Goal: Task Accomplishment & Management: Manage account settings

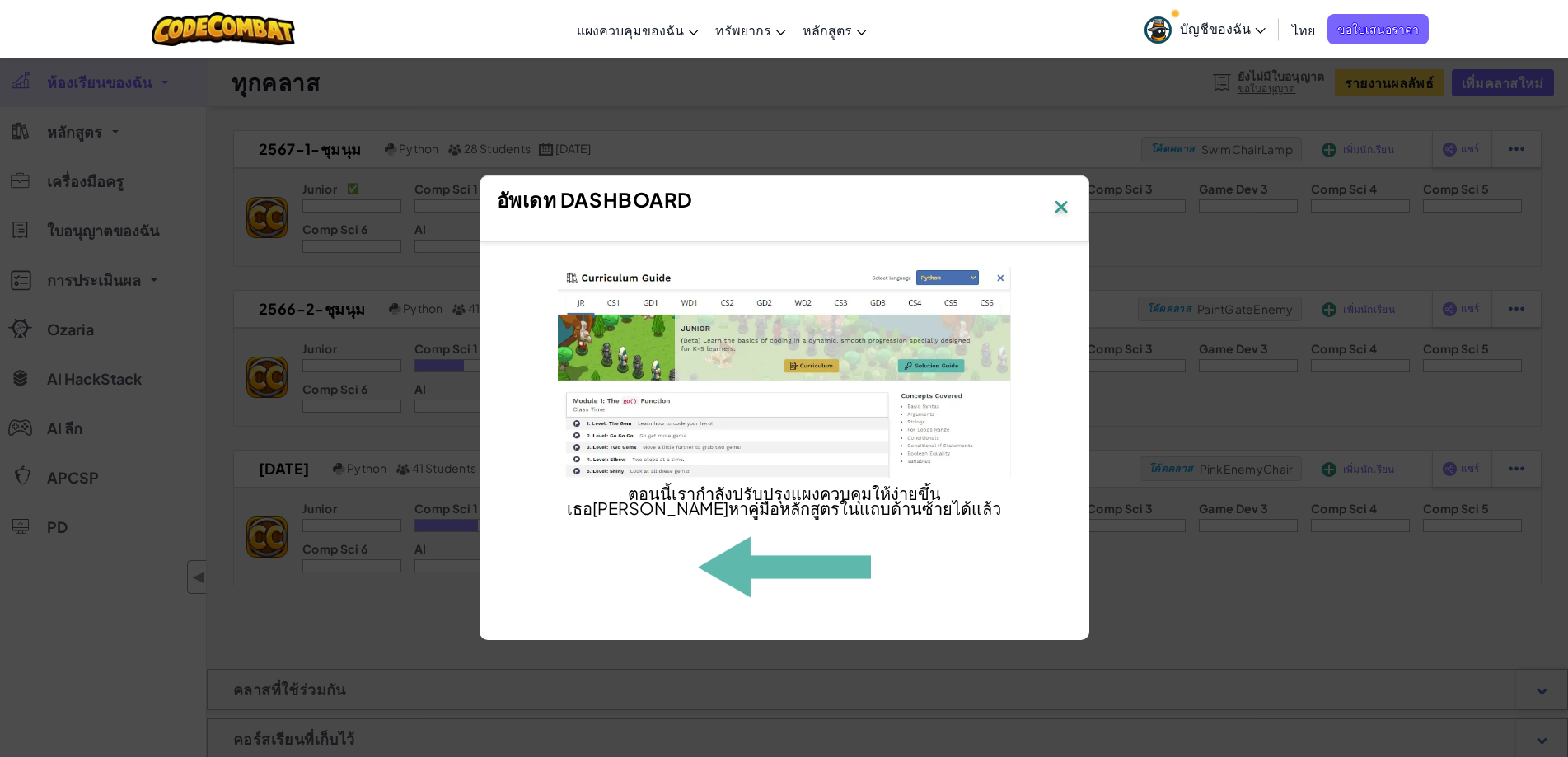
scroll to position [952, 0]
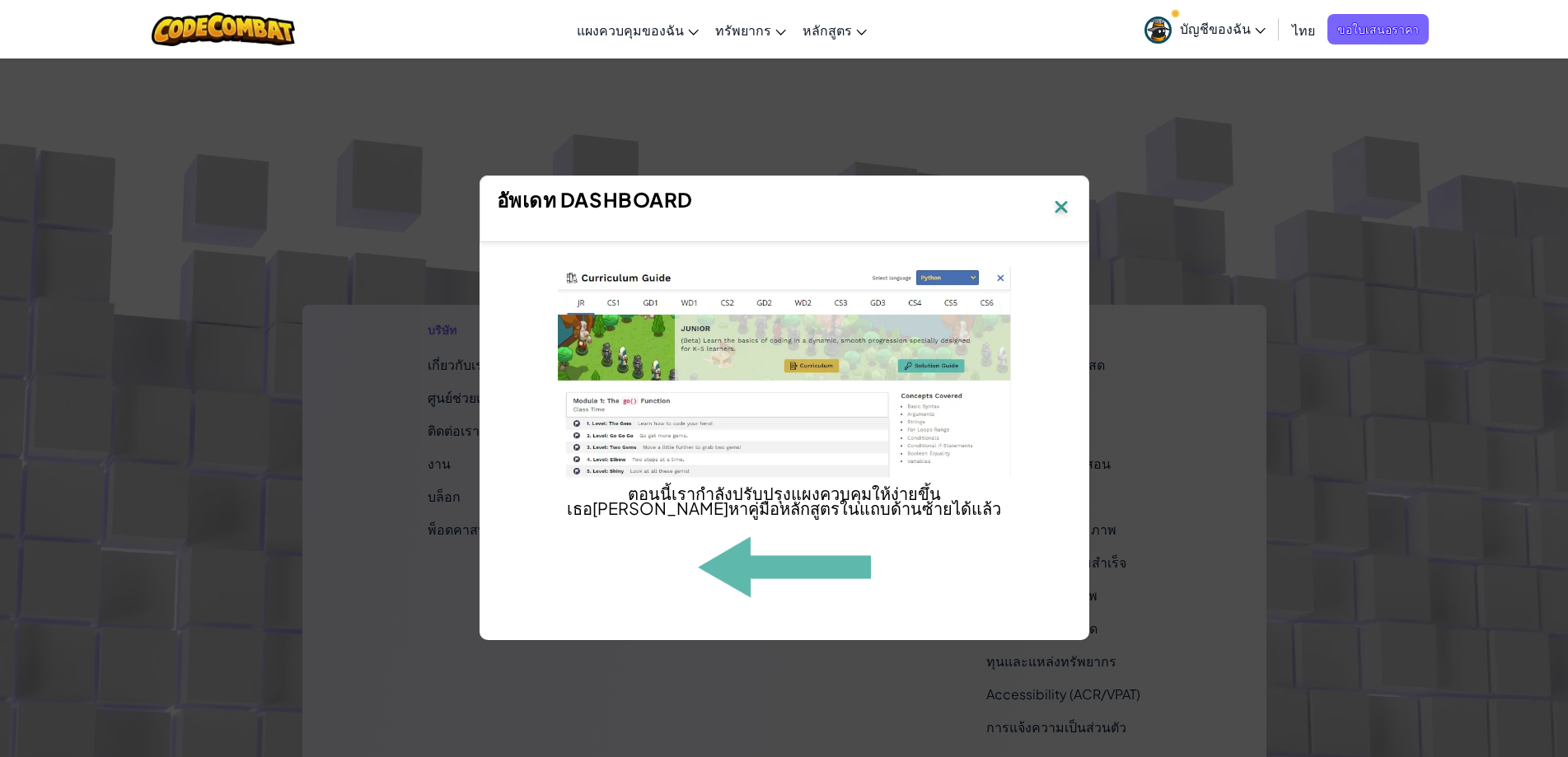
click at [1060, 211] on img at bounding box center [1061, 208] width 22 height 25
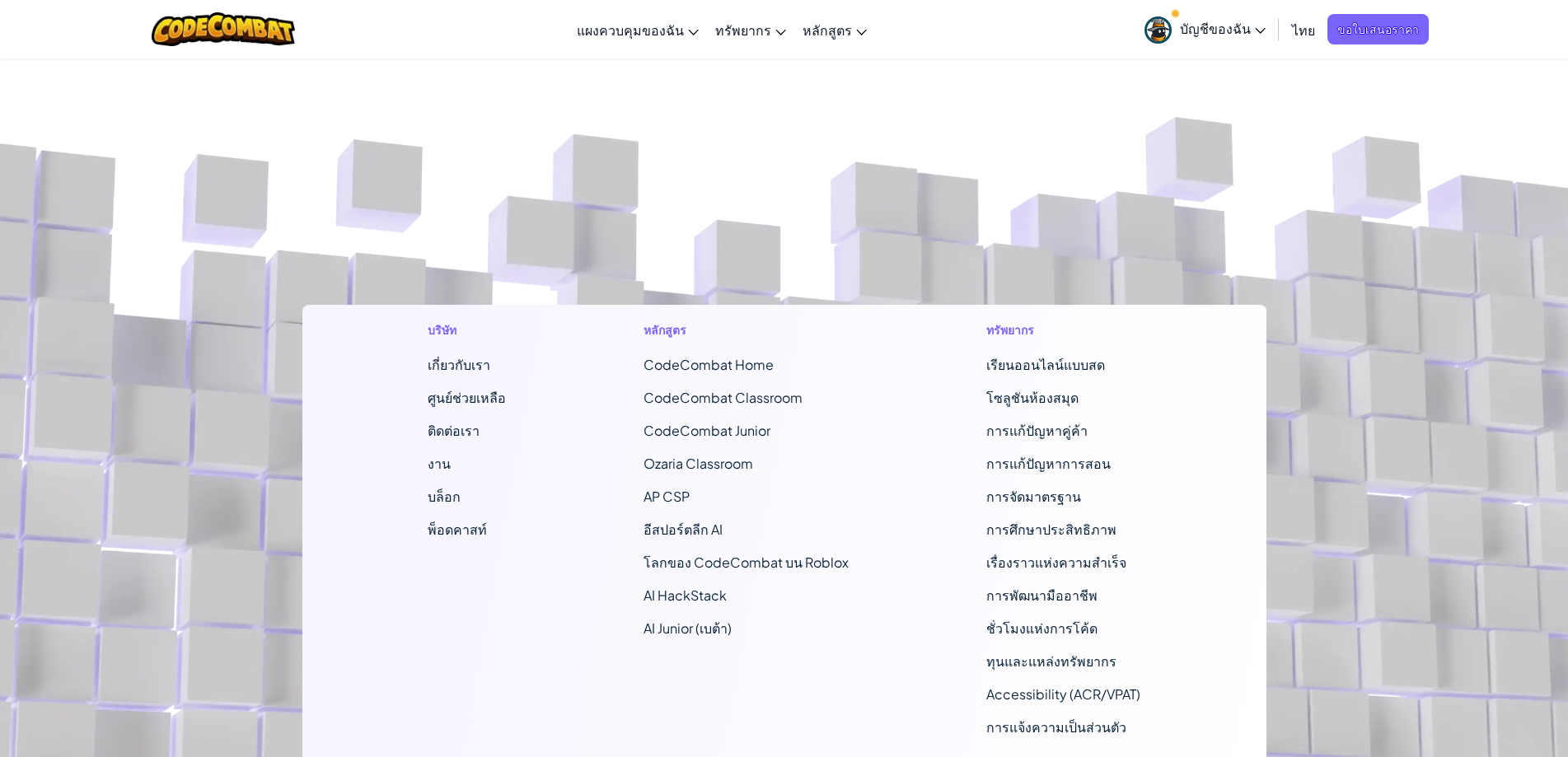
click at [1202, 30] on span "บัญชีของฉัน" at bounding box center [1223, 28] width 85 height 17
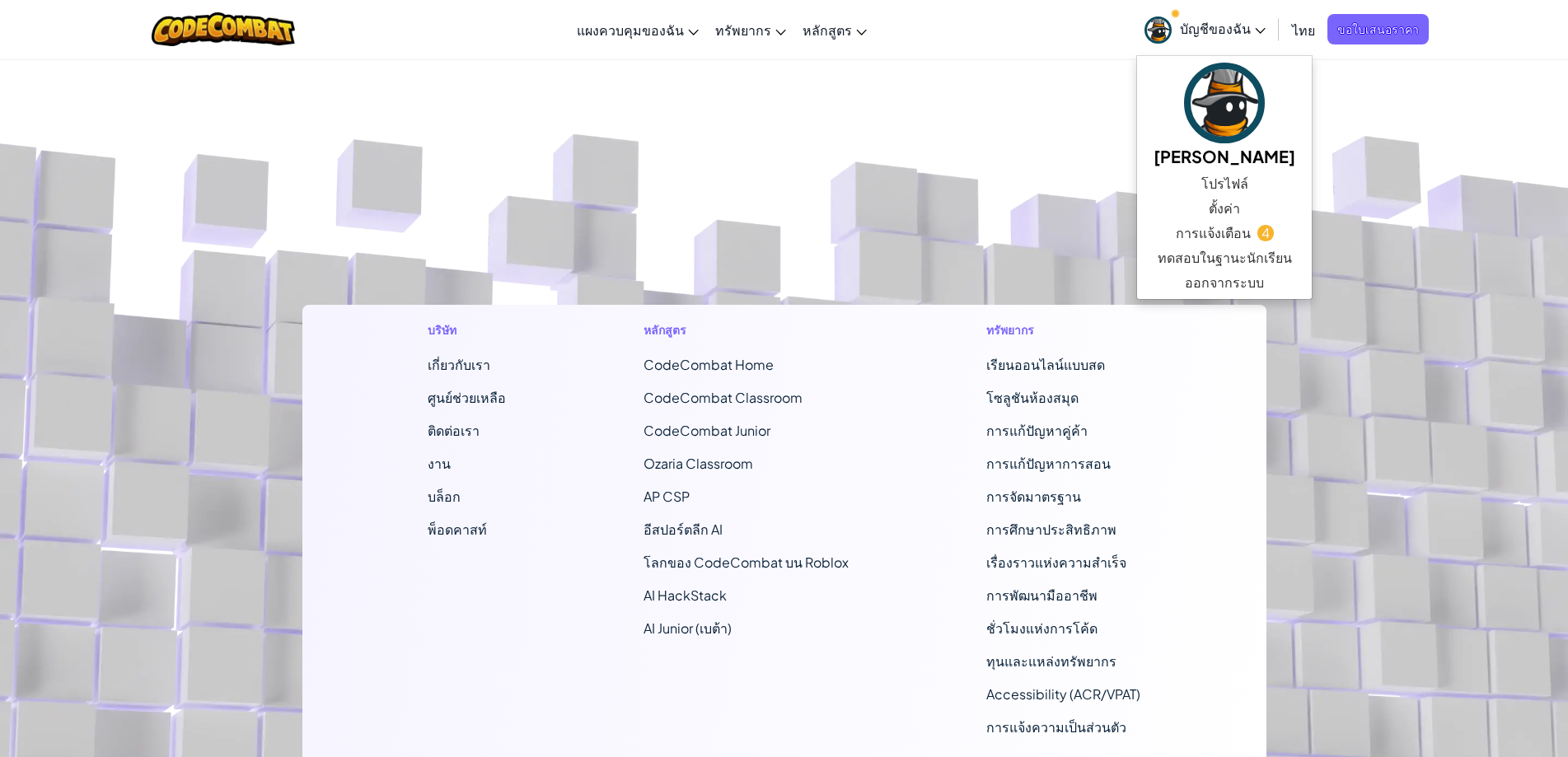
click at [1202, 30] on span "บัญชีของฉัน" at bounding box center [1223, 28] width 85 height 17
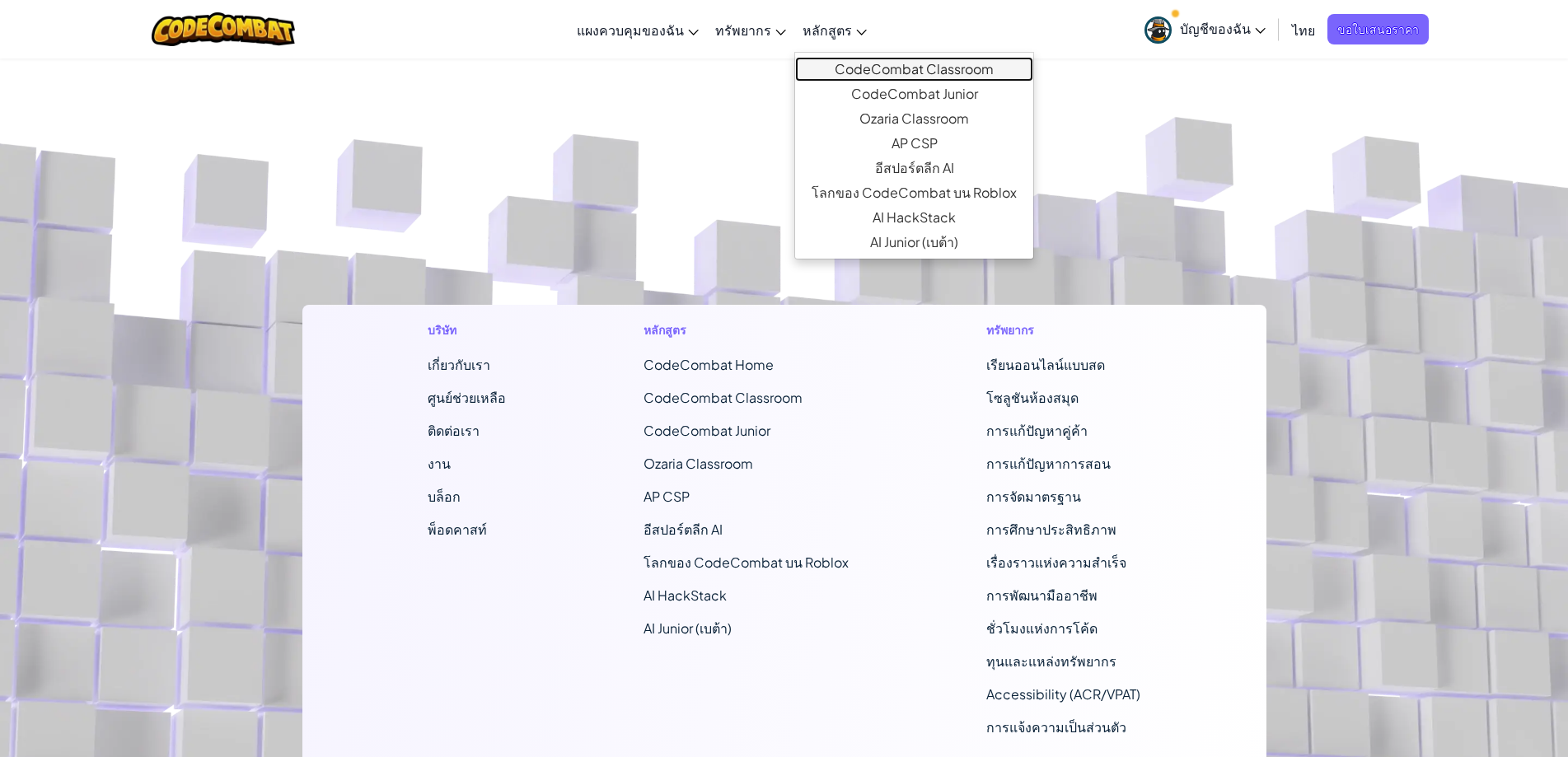
click at [875, 73] on link "CodeCombat Classroom" at bounding box center [914, 69] width 238 height 25
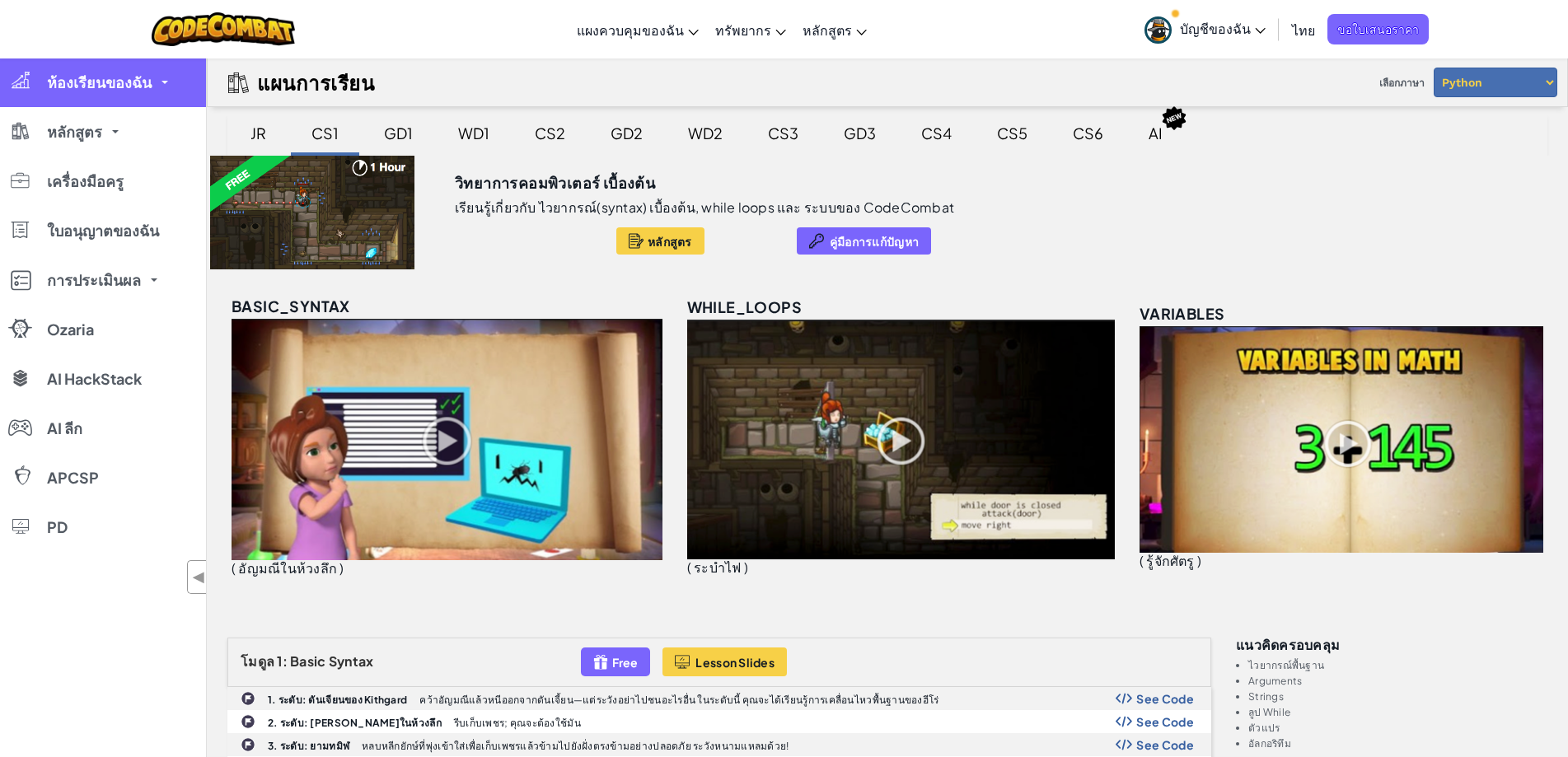
click at [117, 85] on span "ห้องเรียนของฉัน" at bounding box center [98, 82] width 104 height 15
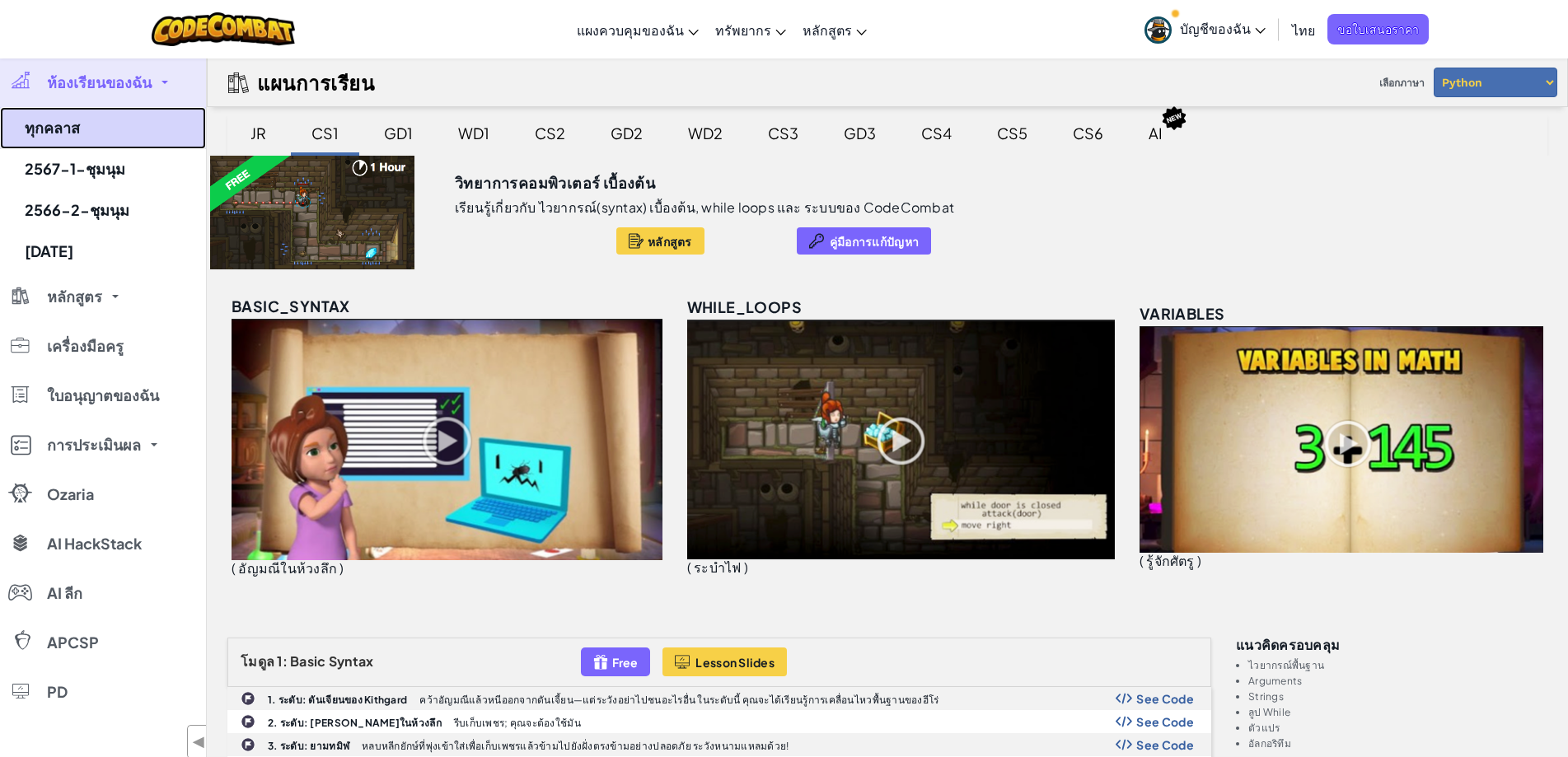
click at [92, 136] on link "ทุกคลาส" at bounding box center [103, 128] width 206 height 42
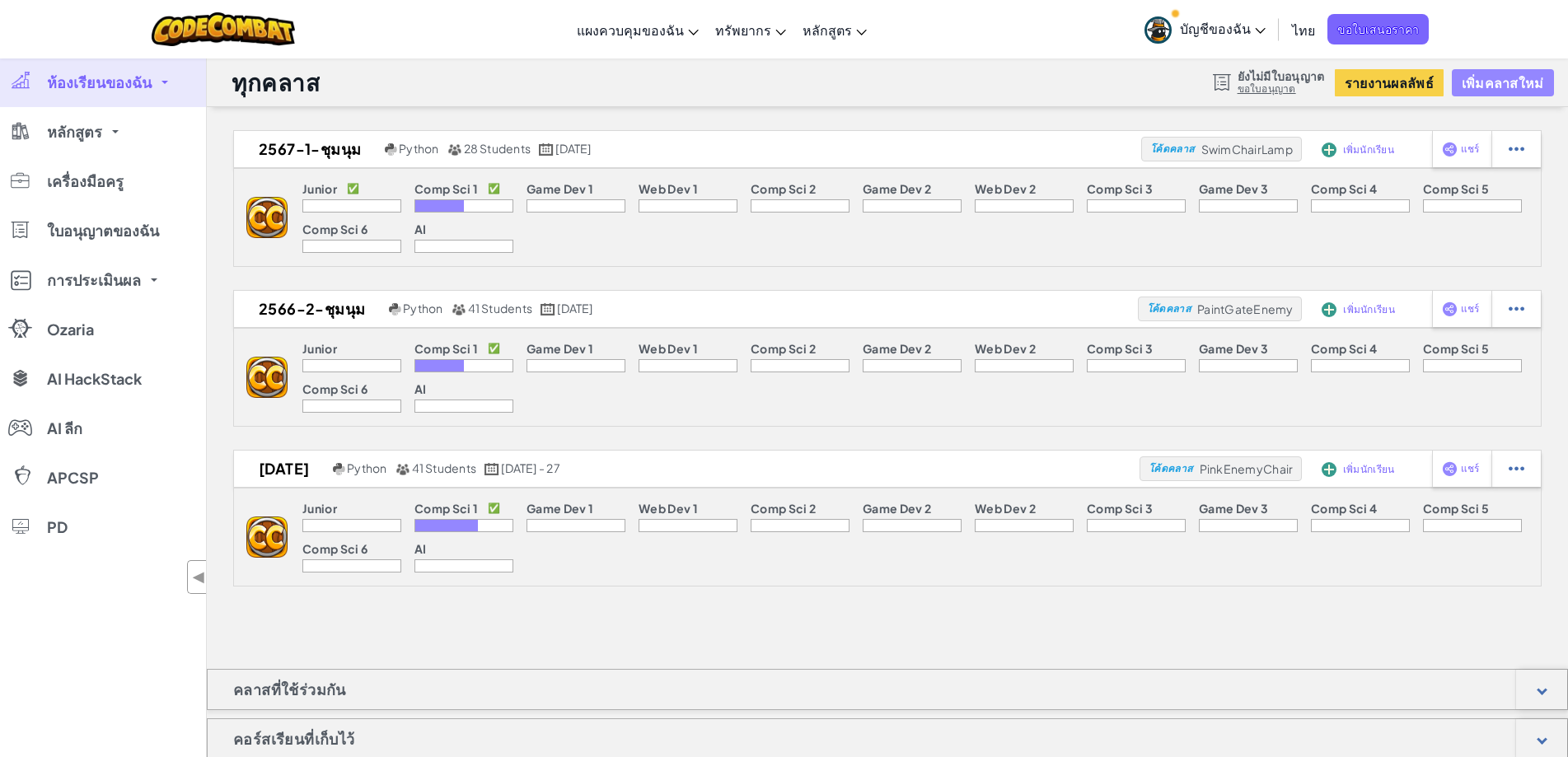
click at [1487, 87] on button "เพิ่มคลาสใหม่" at bounding box center [1503, 82] width 102 height 27
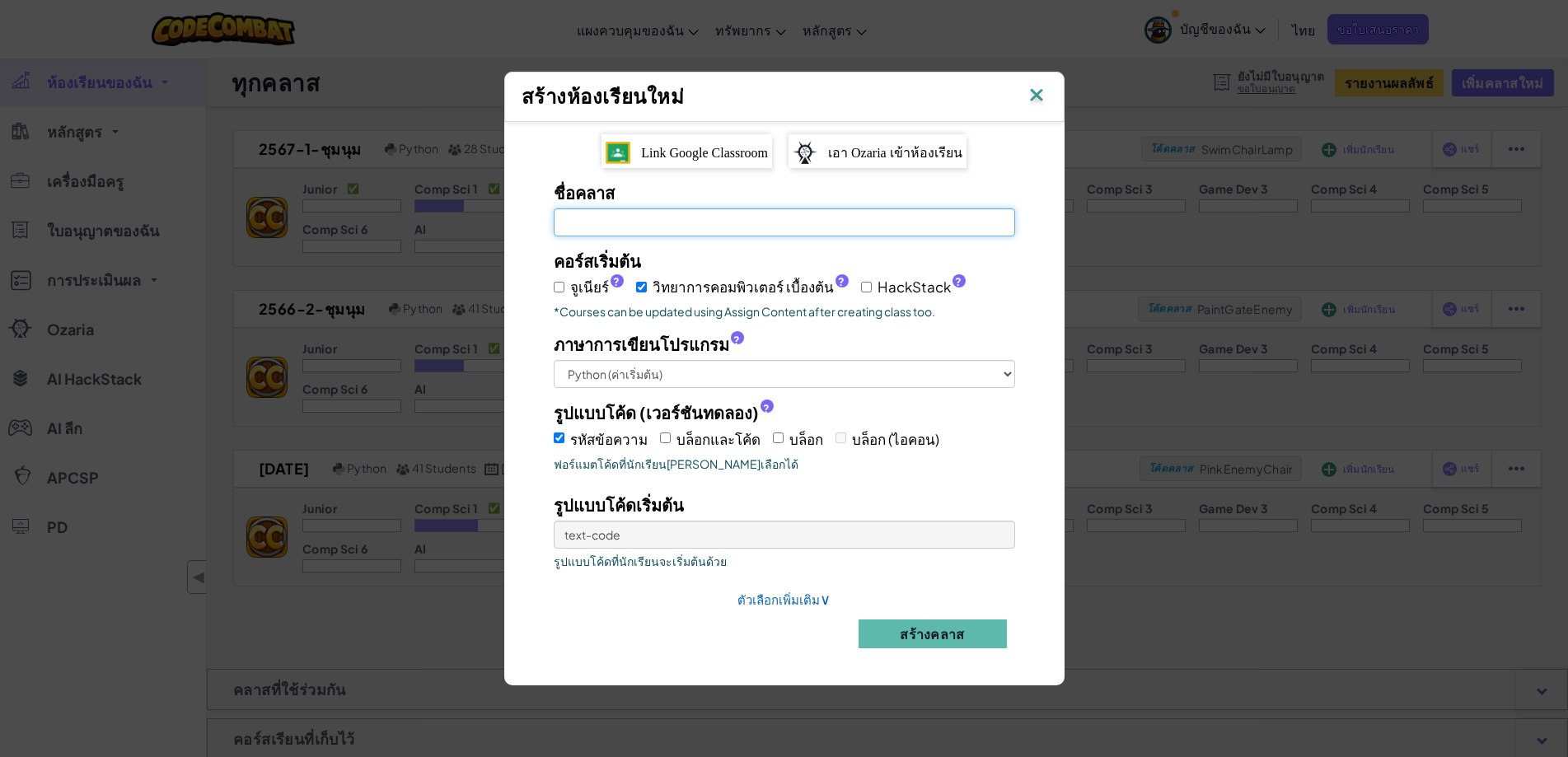
click at [743, 229] on input "ชื่อคลาส จำเป็นต้องกรอกช่องนี้" at bounding box center [784, 222] width 461 height 28
type input "2568-1"
click at [665, 146] on span "Link Google Classroom" at bounding box center [704, 153] width 127 height 14
click at [621, 224] on input "2568-1" at bounding box center [784, 222] width 461 height 28
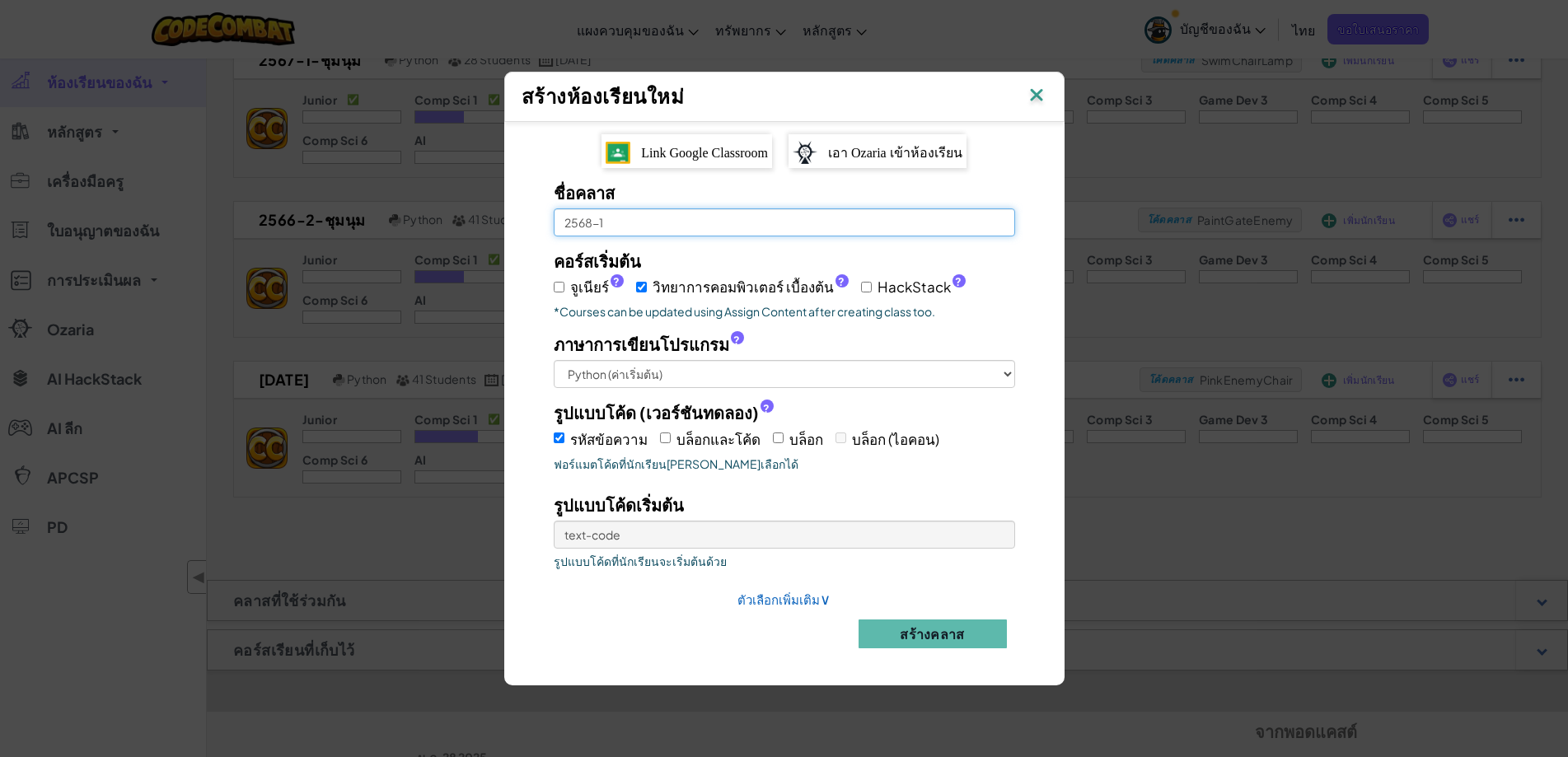
scroll to position [247, 0]
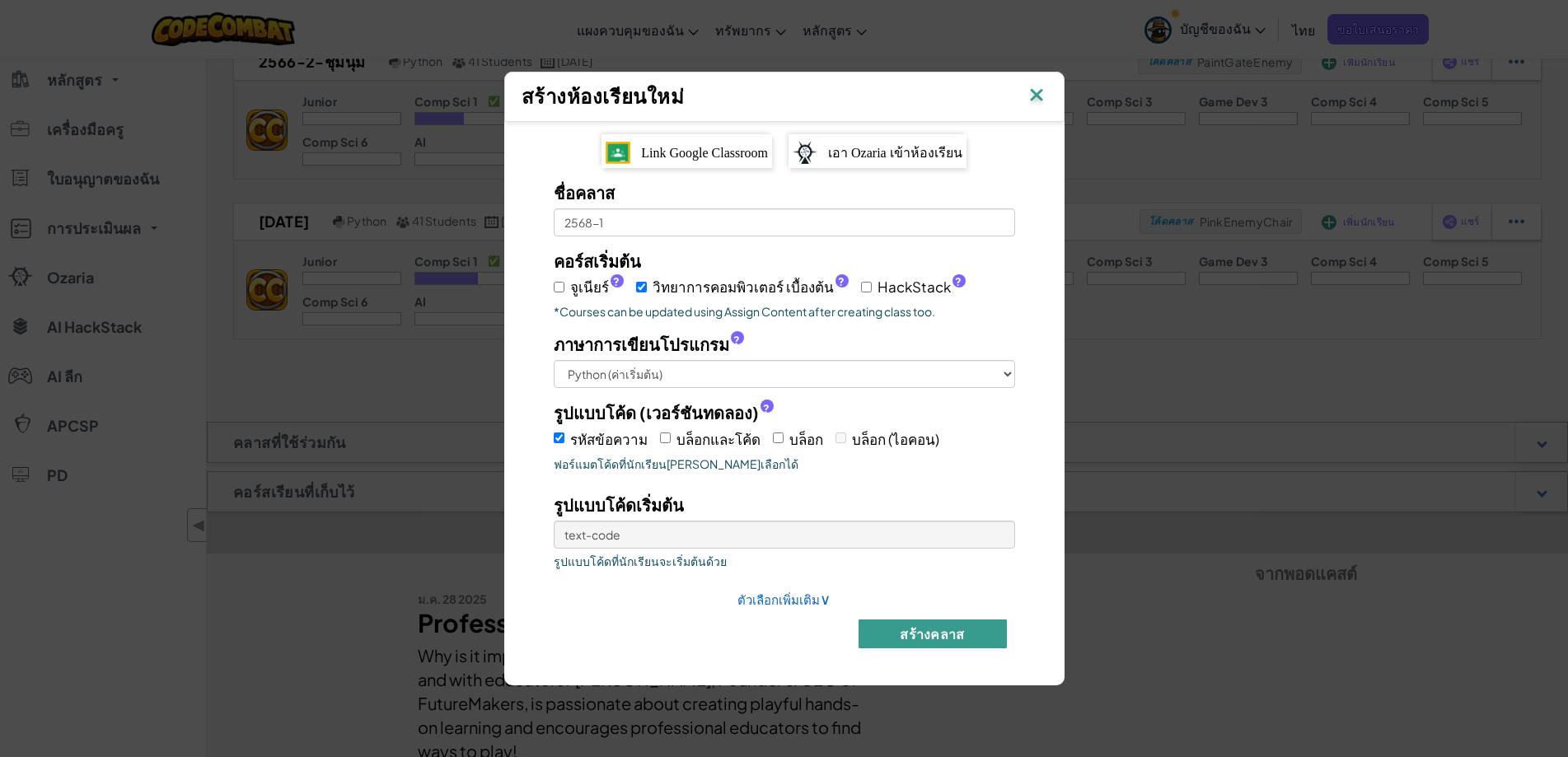
click at [931, 634] on button "สร้างคลาส" at bounding box center [933, 634] width 149 height 28
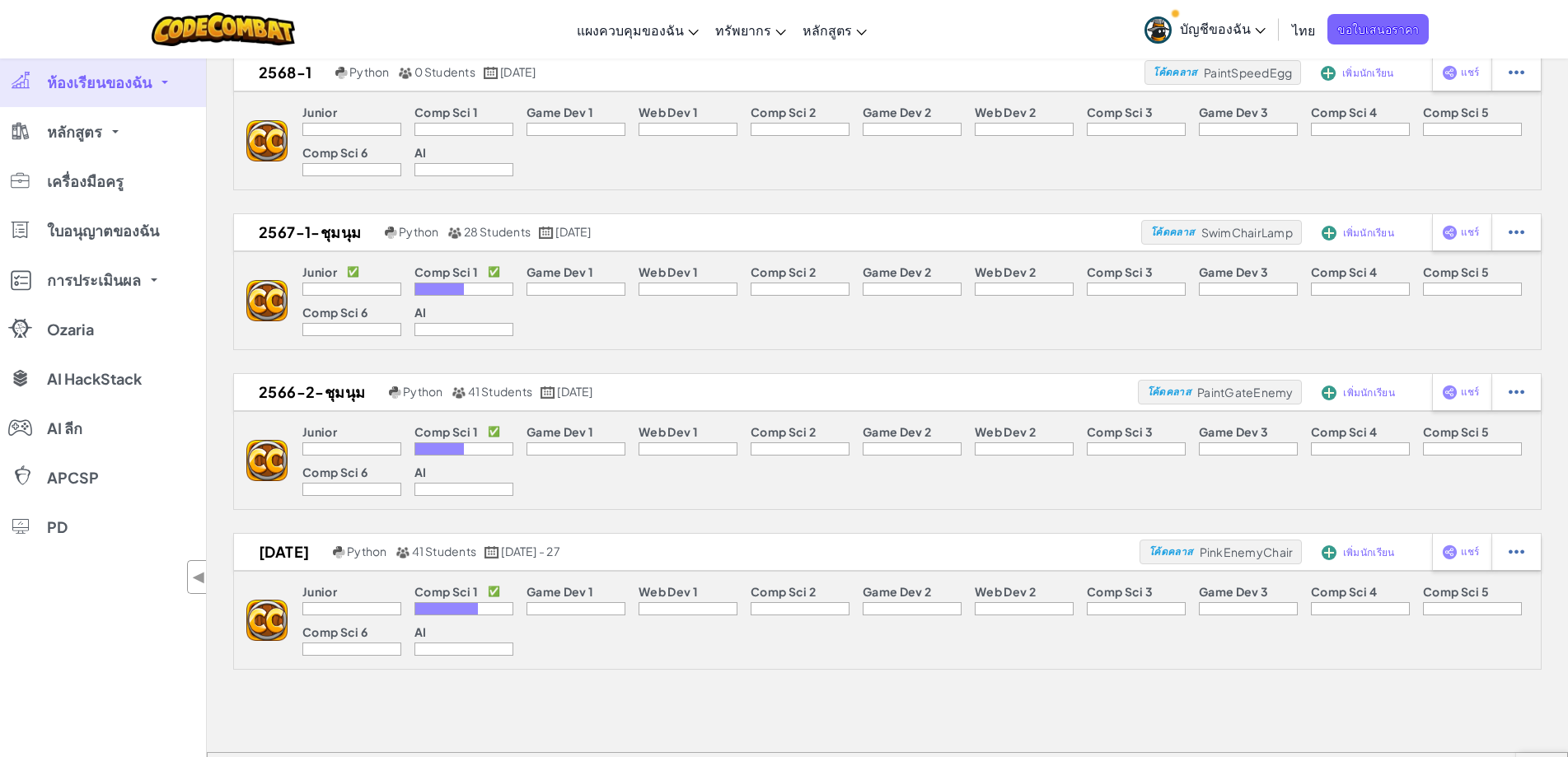
scroll to position [0, 0]
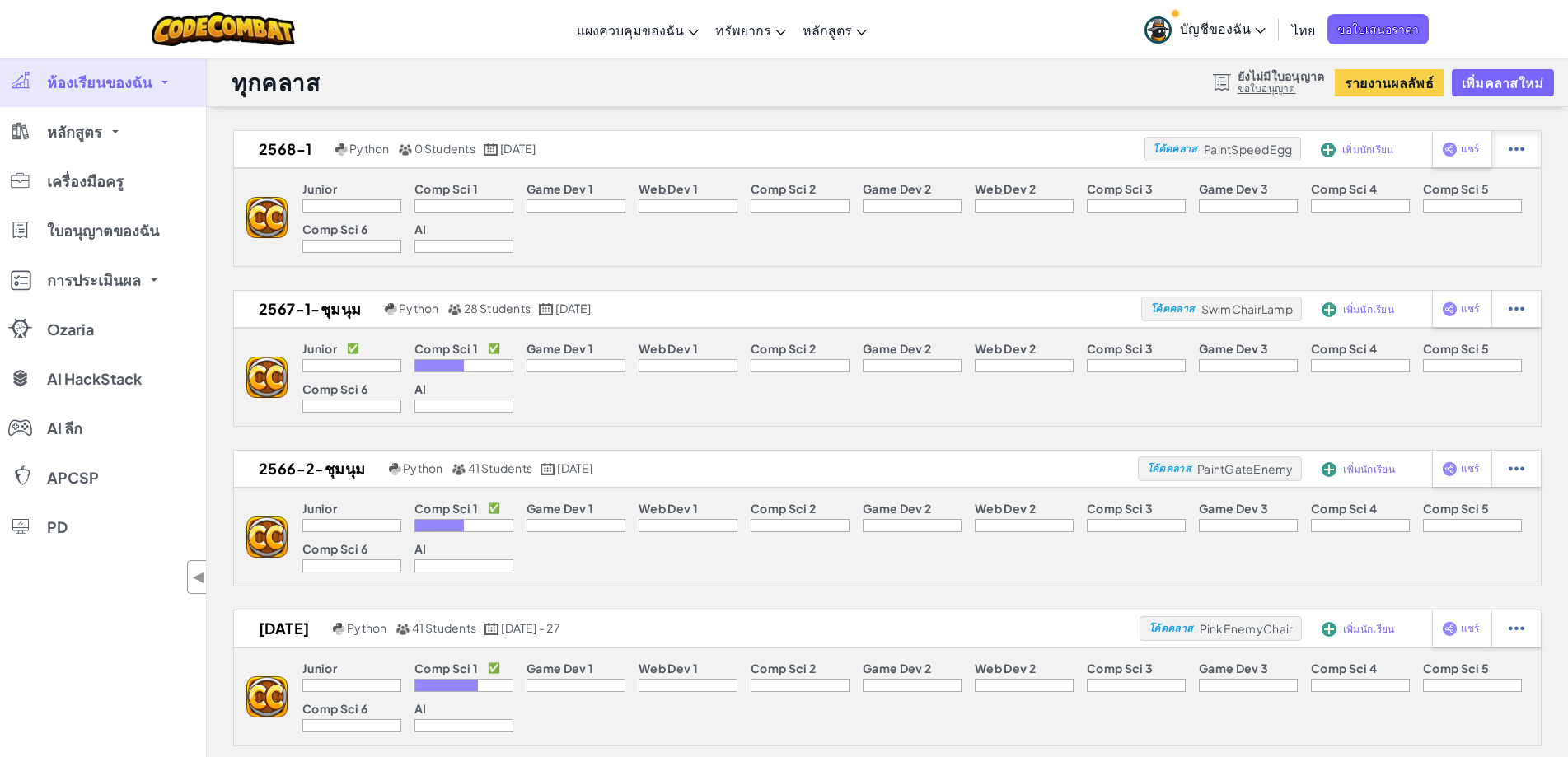
click at [1508, 148] on img at bounding box center [1516, 148] width 16 height 15
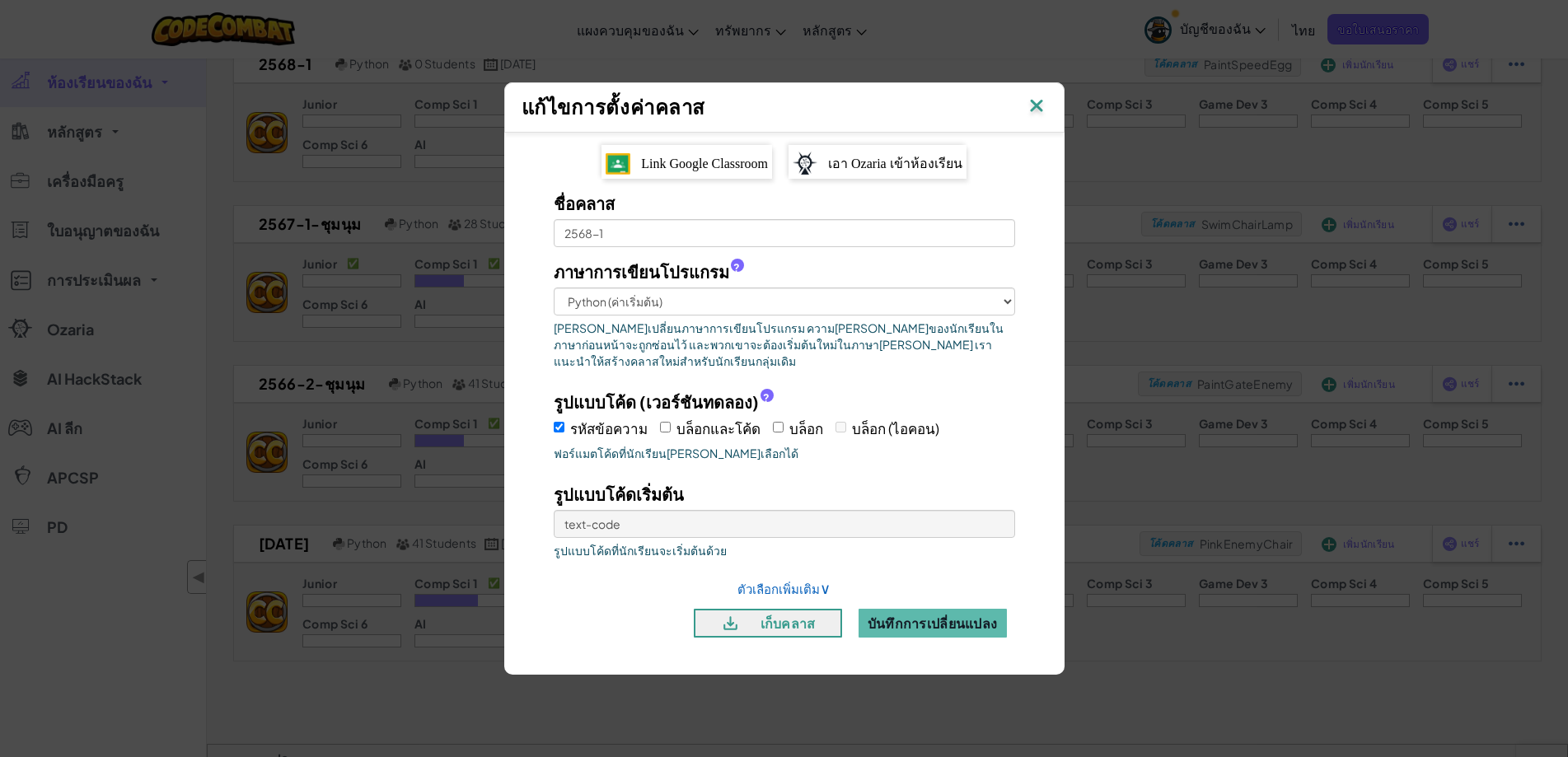
scroll to position [165, 0]
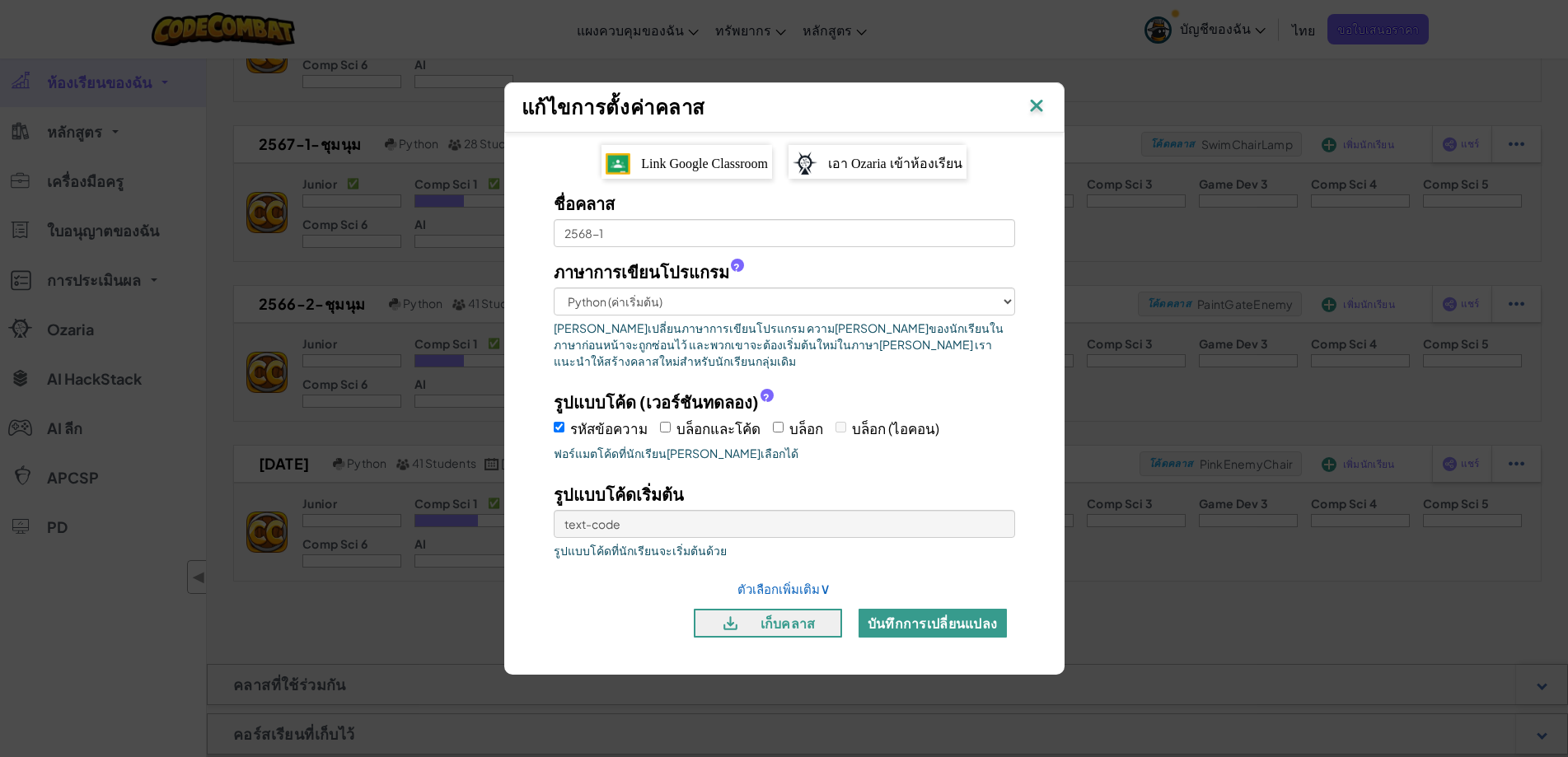
click at [881, 619] on button "บันทึกการเปลี่ยนแปลง" at bounding box center [933, 622] width 149 height 28
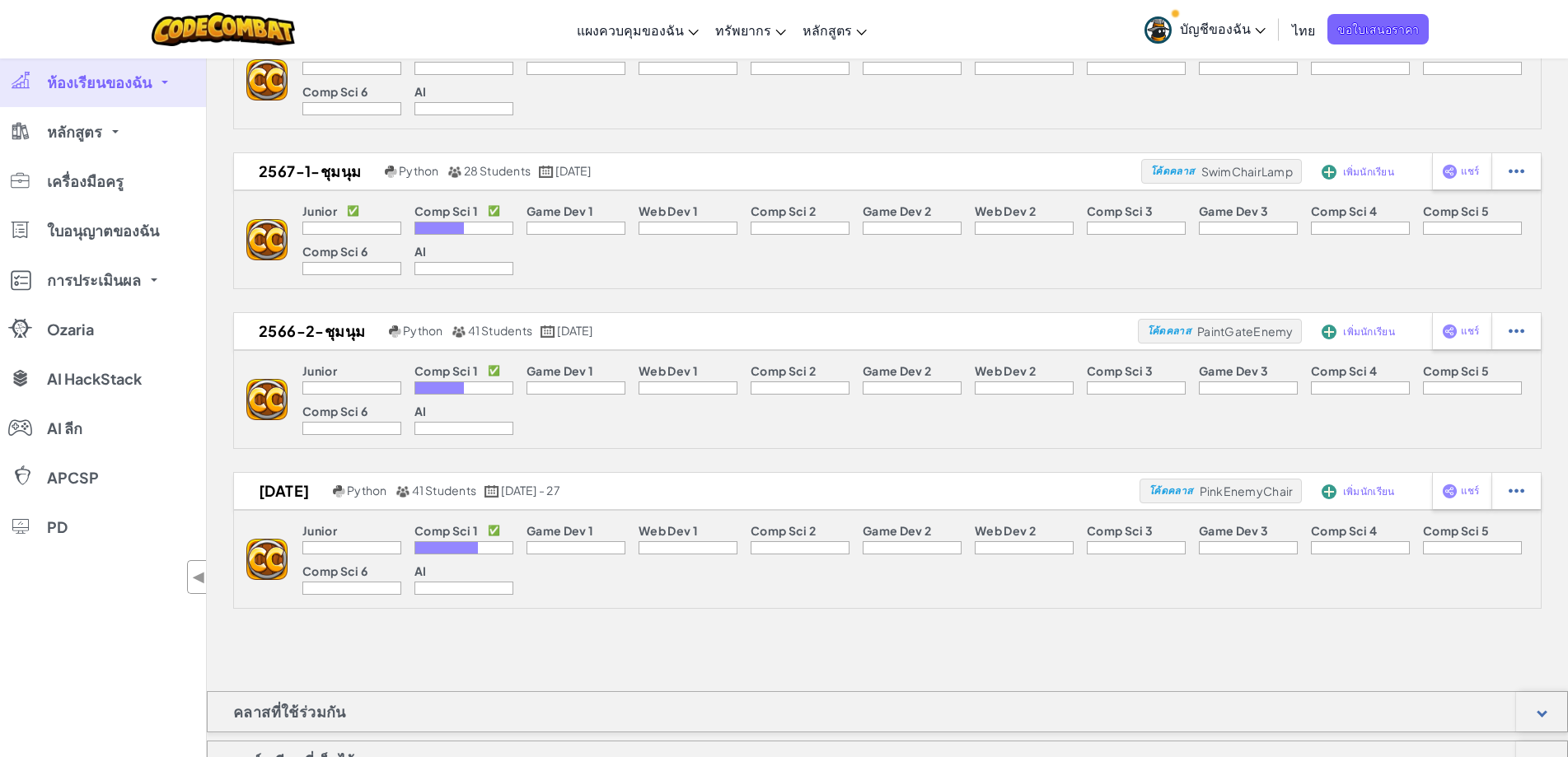
scroll to position [0, 0]
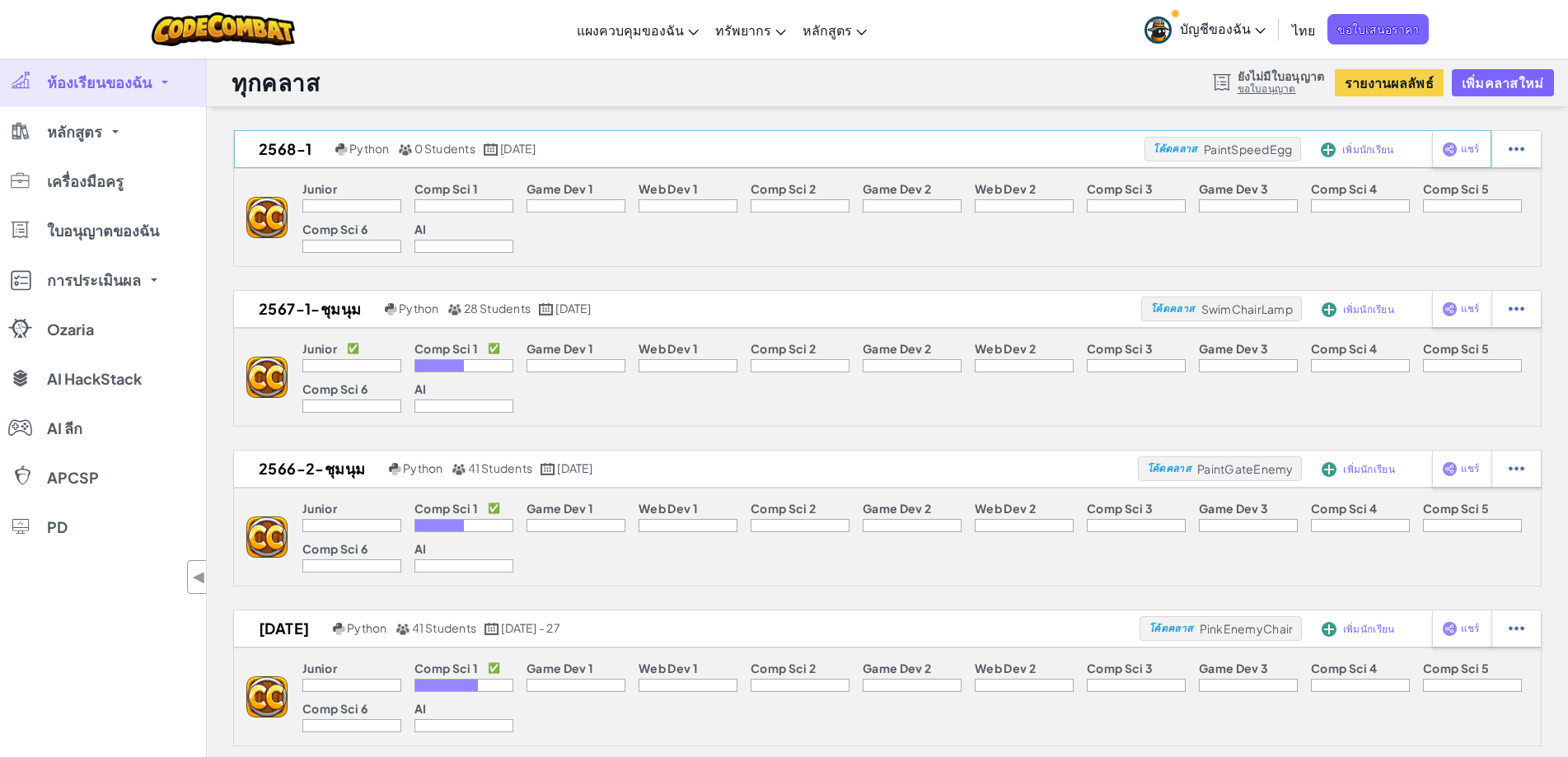
click at [1366, 155] on span "เพิ่มนักเรียน" at bounding box center [1368, 149] width 51 height 9
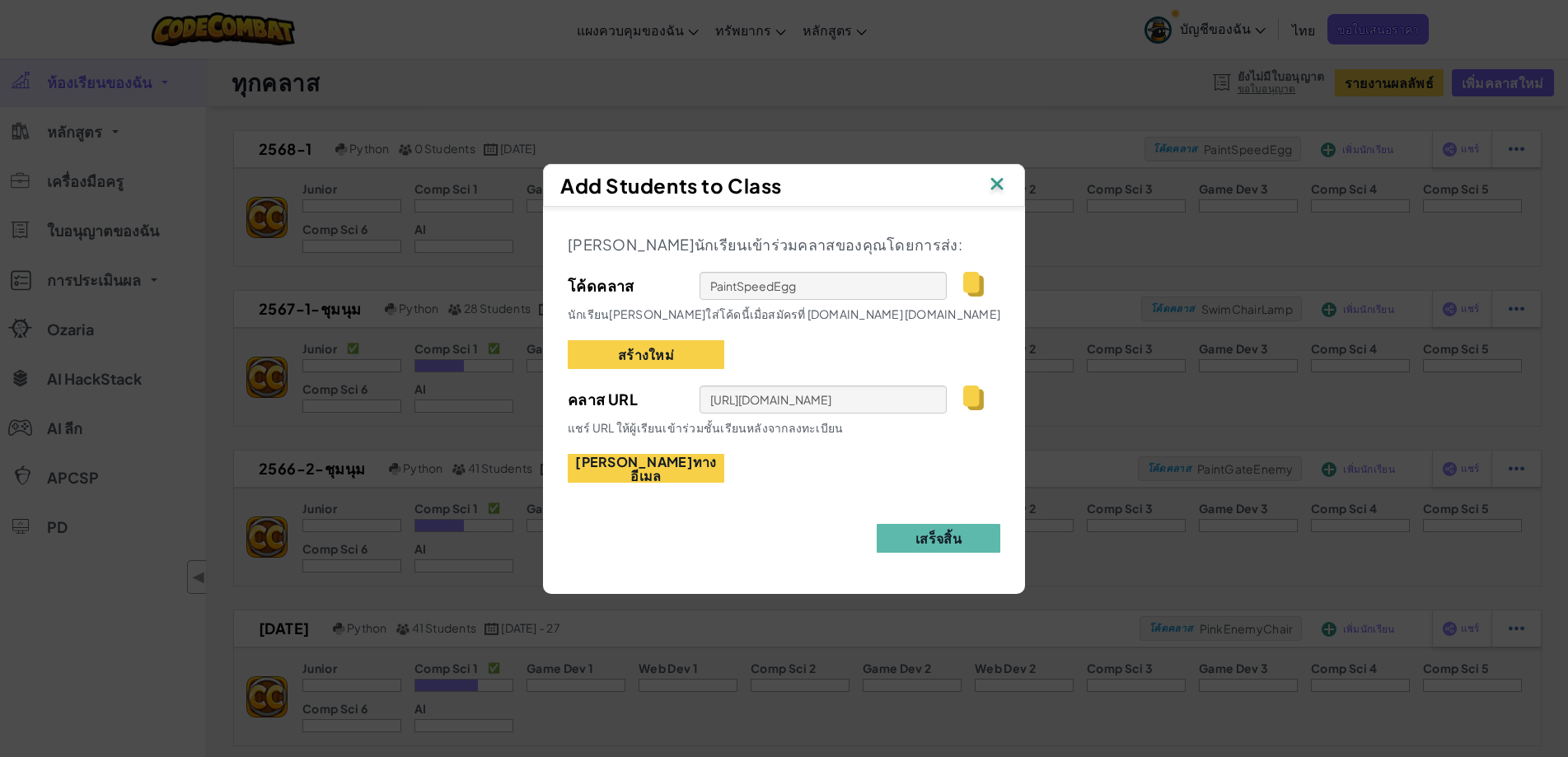
click at [969, 400] on img at bounding box center [974, 398] width 21 height 25
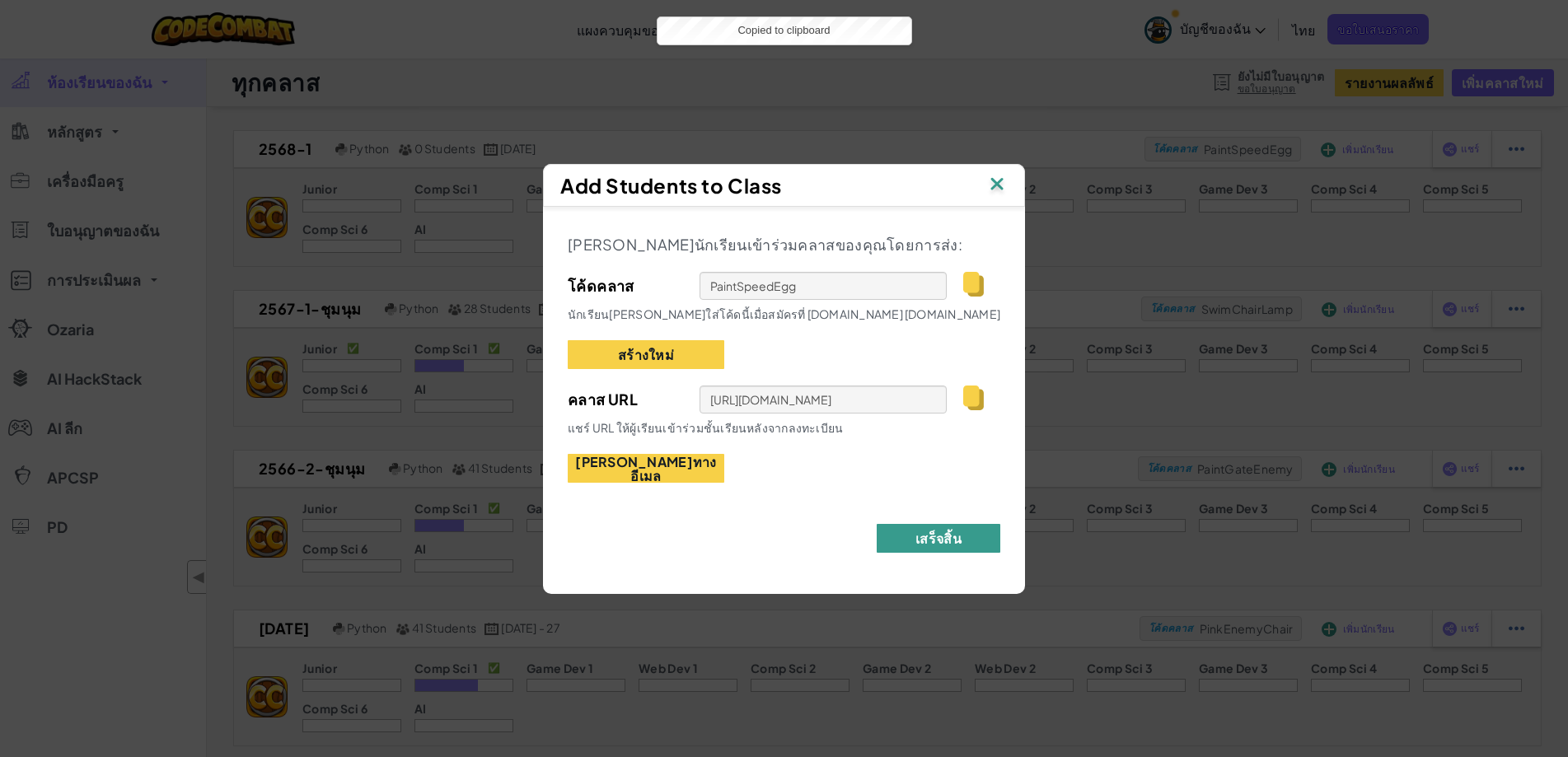
click at [920, 545] on button "เสร็จสิ้น" at bounding box center [938, 538] width 123 height 28
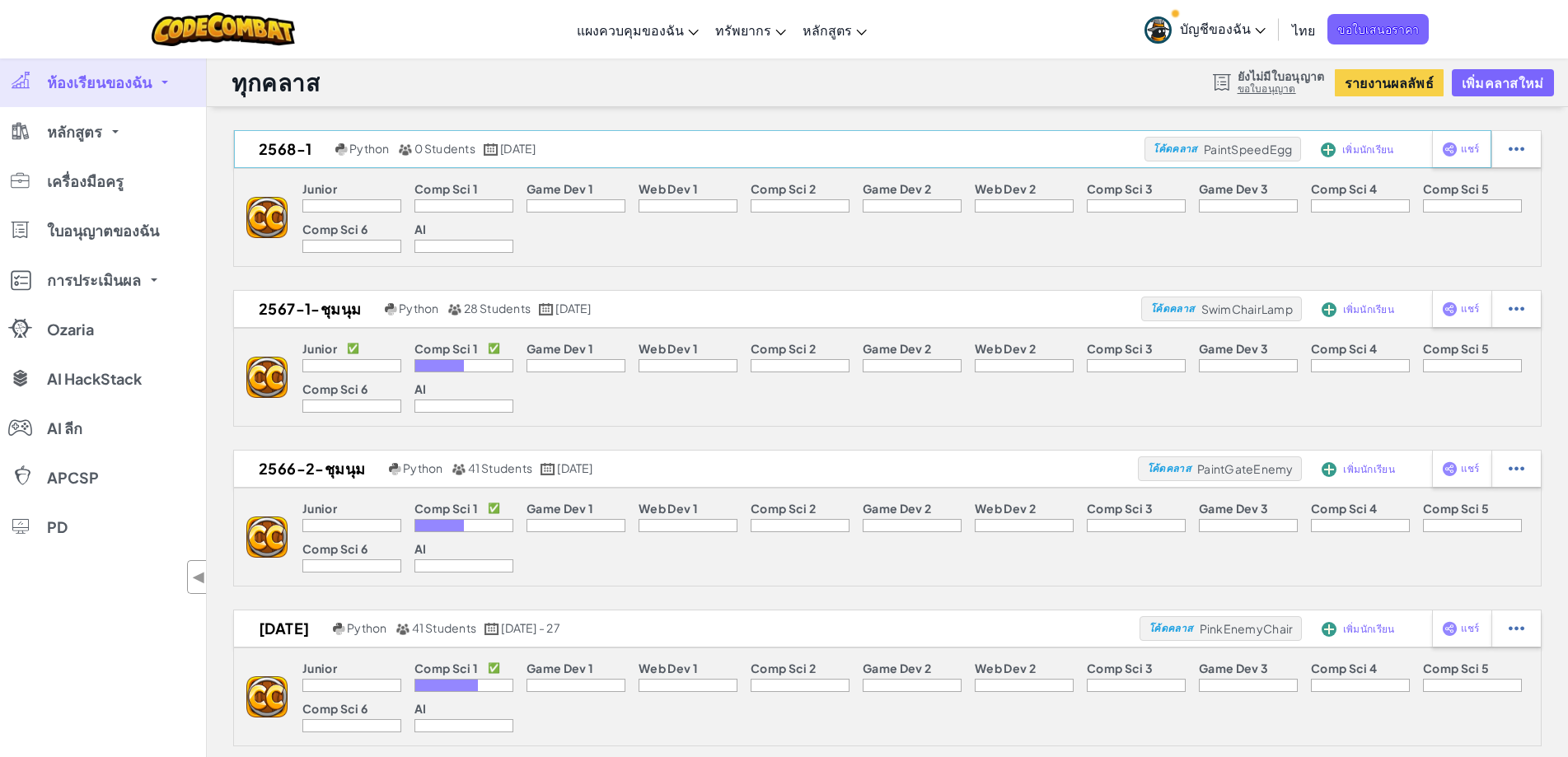
click at [1365, 147] on span "เพิ่มนักเรียน" at bounding box center [1368, 149] width 51 height 9
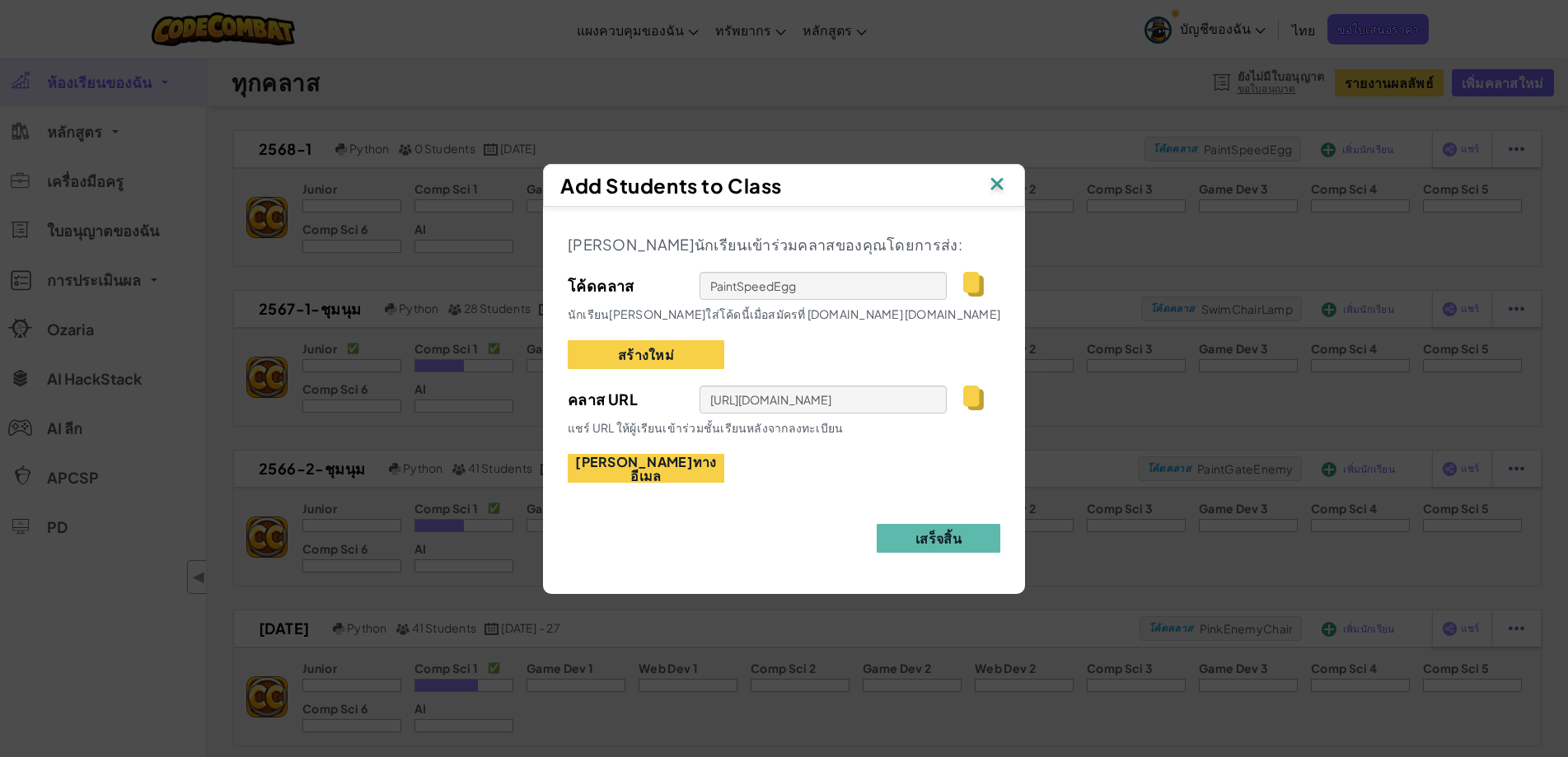
click at [996, 186] on img at bounding box center [996, 185] width 22 height 25
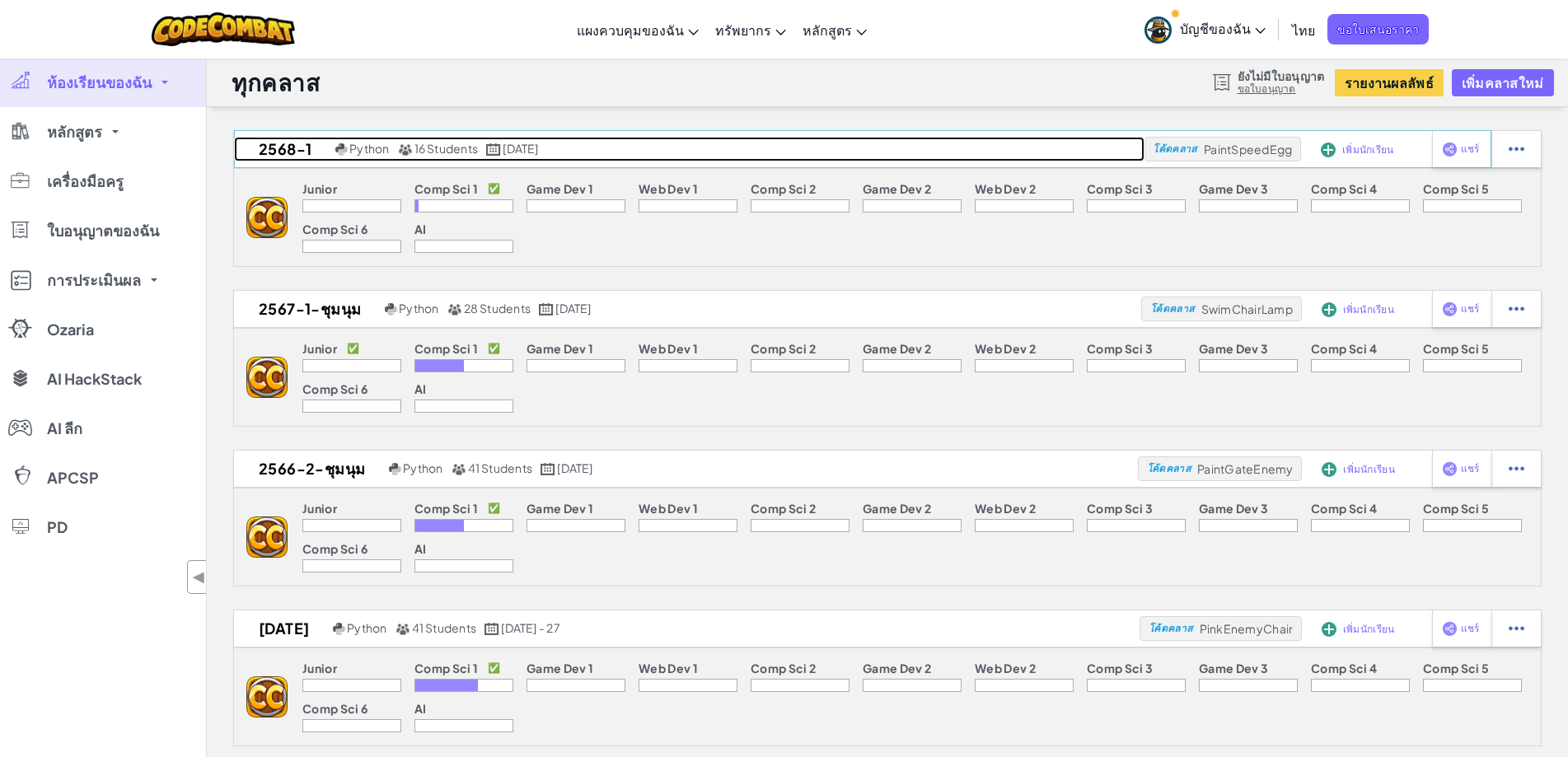
click at [439, 149] on span "16 Students" at bounding box center [446, 148] width 64 height 15
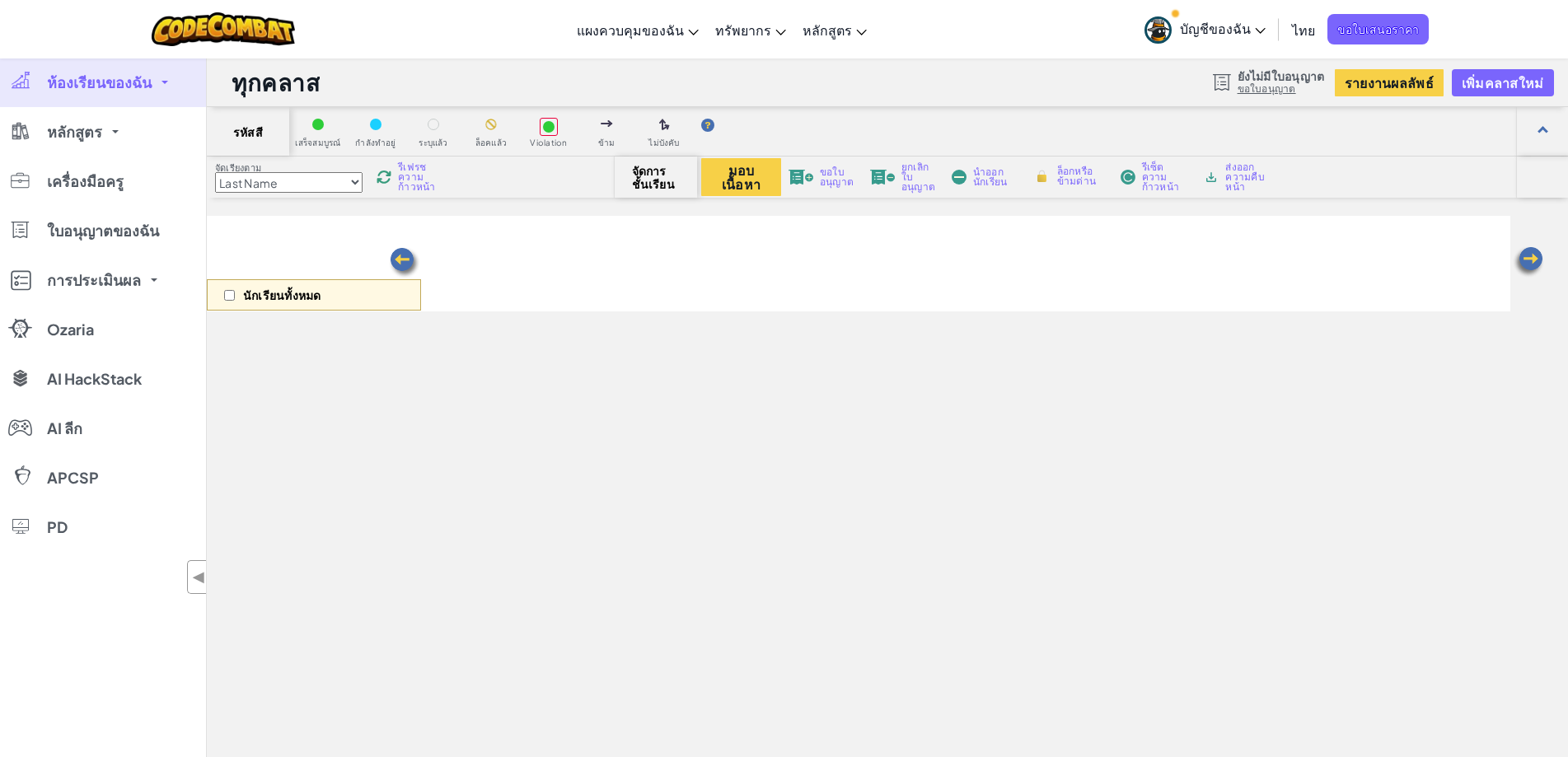
select select "560f1a9f22961295f9427742"
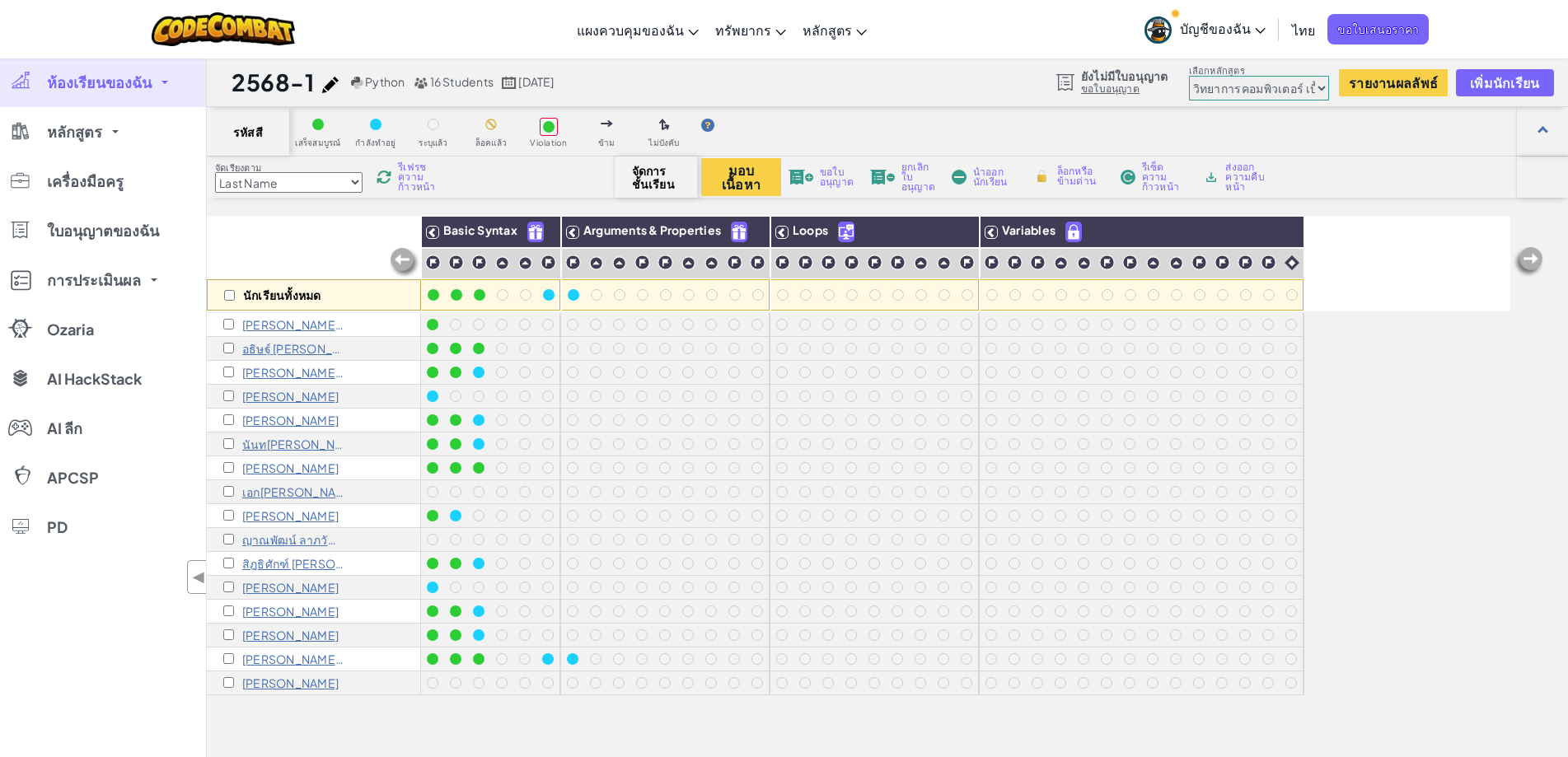
click at [659, 180] on span "จัดการชั้นเรียน" at bounding box center [656, 177] width 48 height 27
click at [1473, 89] on span "เพิ่มนักเรียน" at bounding box center [1505, 83] width 69 height 14
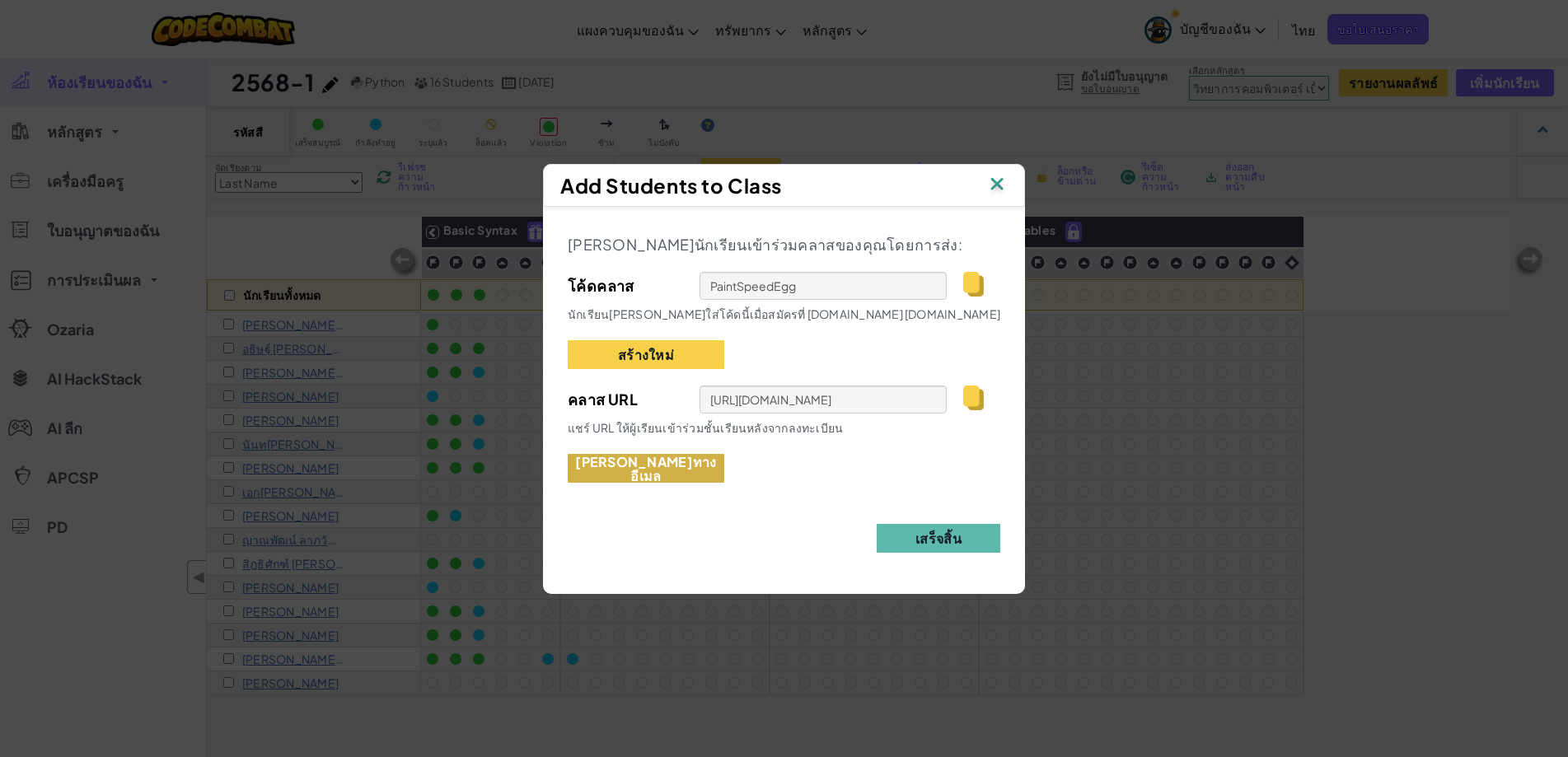
click at [652, 468] on button "เชิญทางอีเมล" at bounding box center [646, 468] width 156 height 28
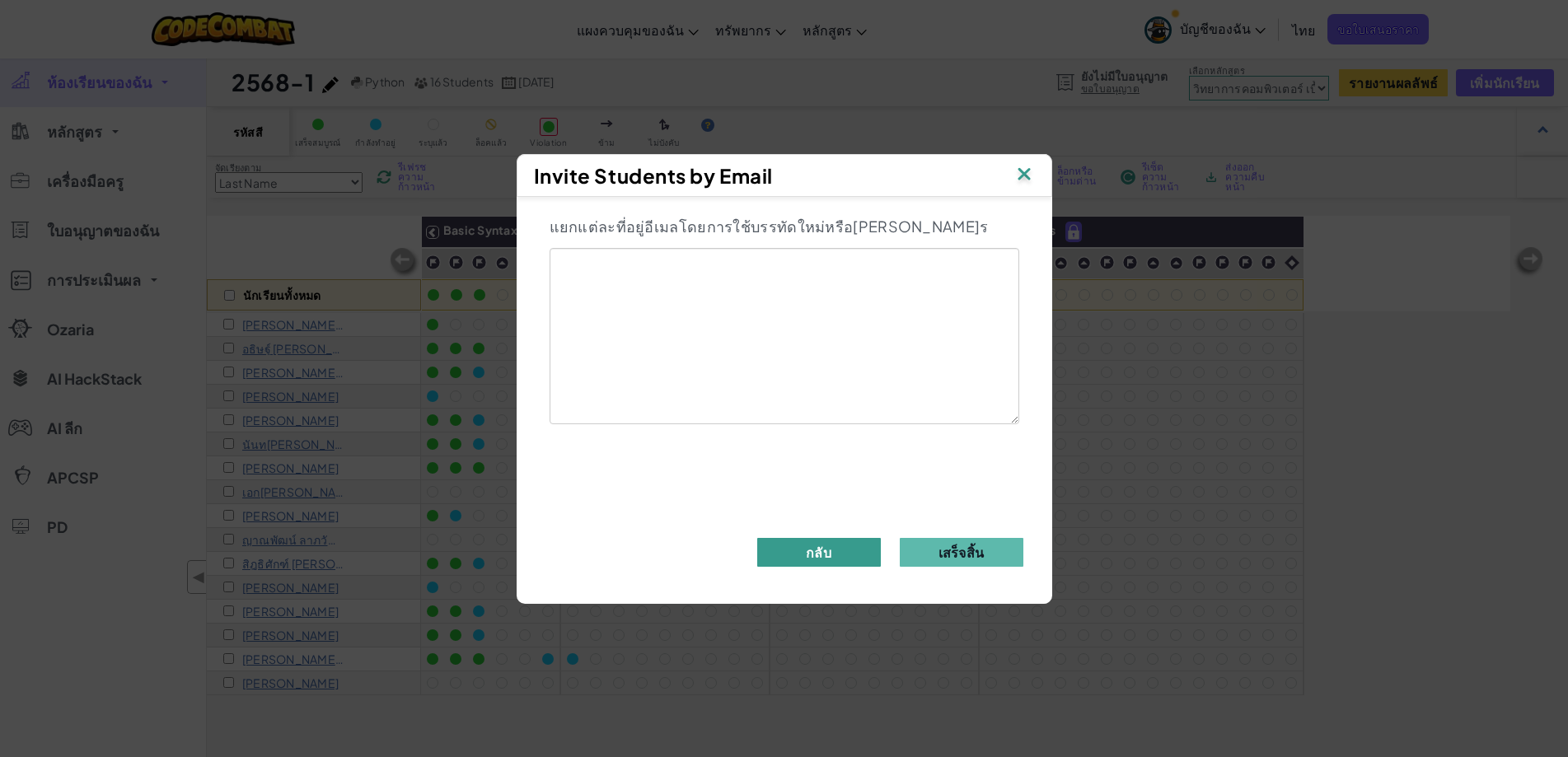
click at [817, 551] on button "กลับ" at bounding box center [819, 552] width 123 height 28
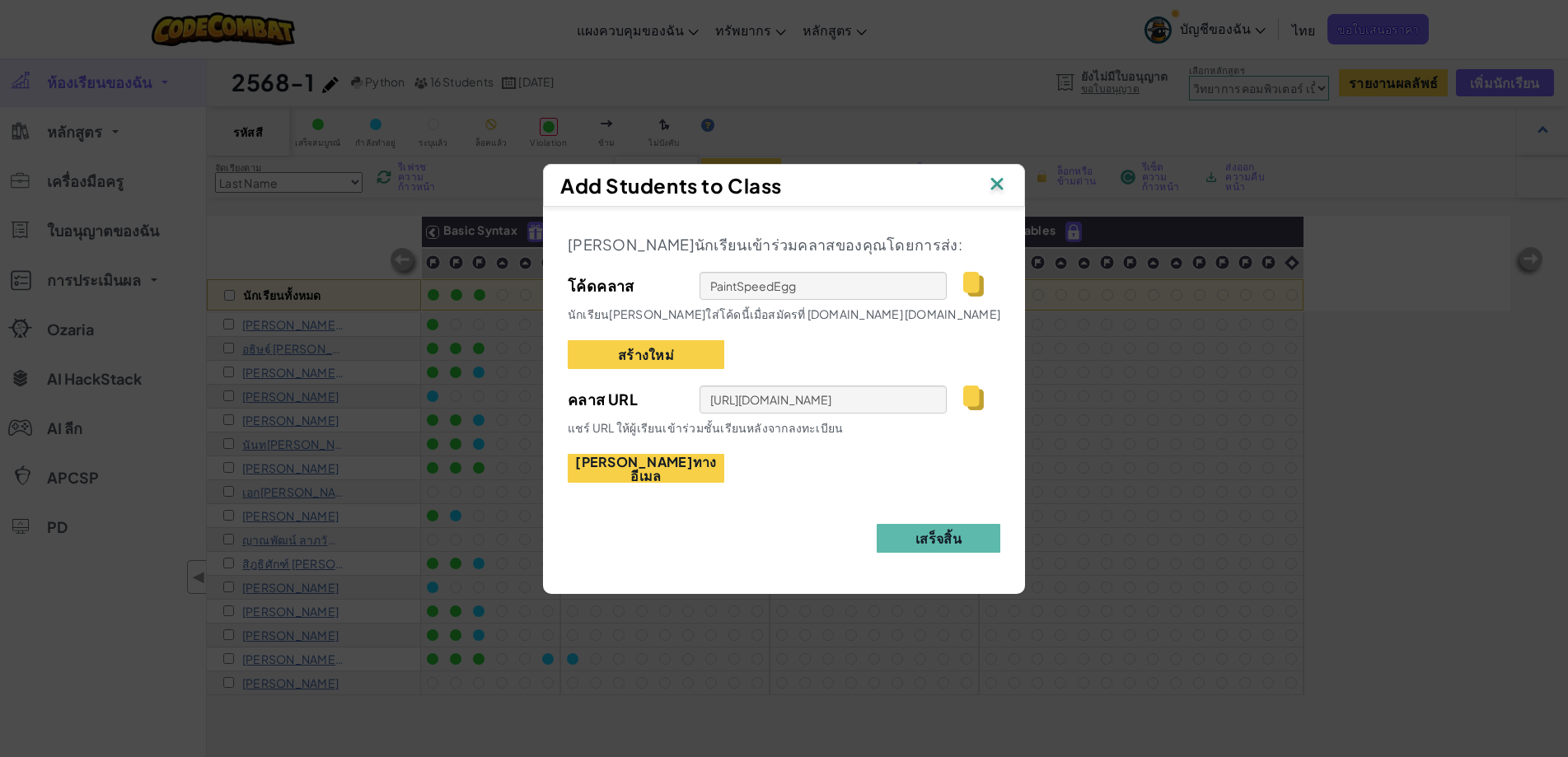
click at [1001, 185] on img at bounding box center [996, 185] width 22 height 25
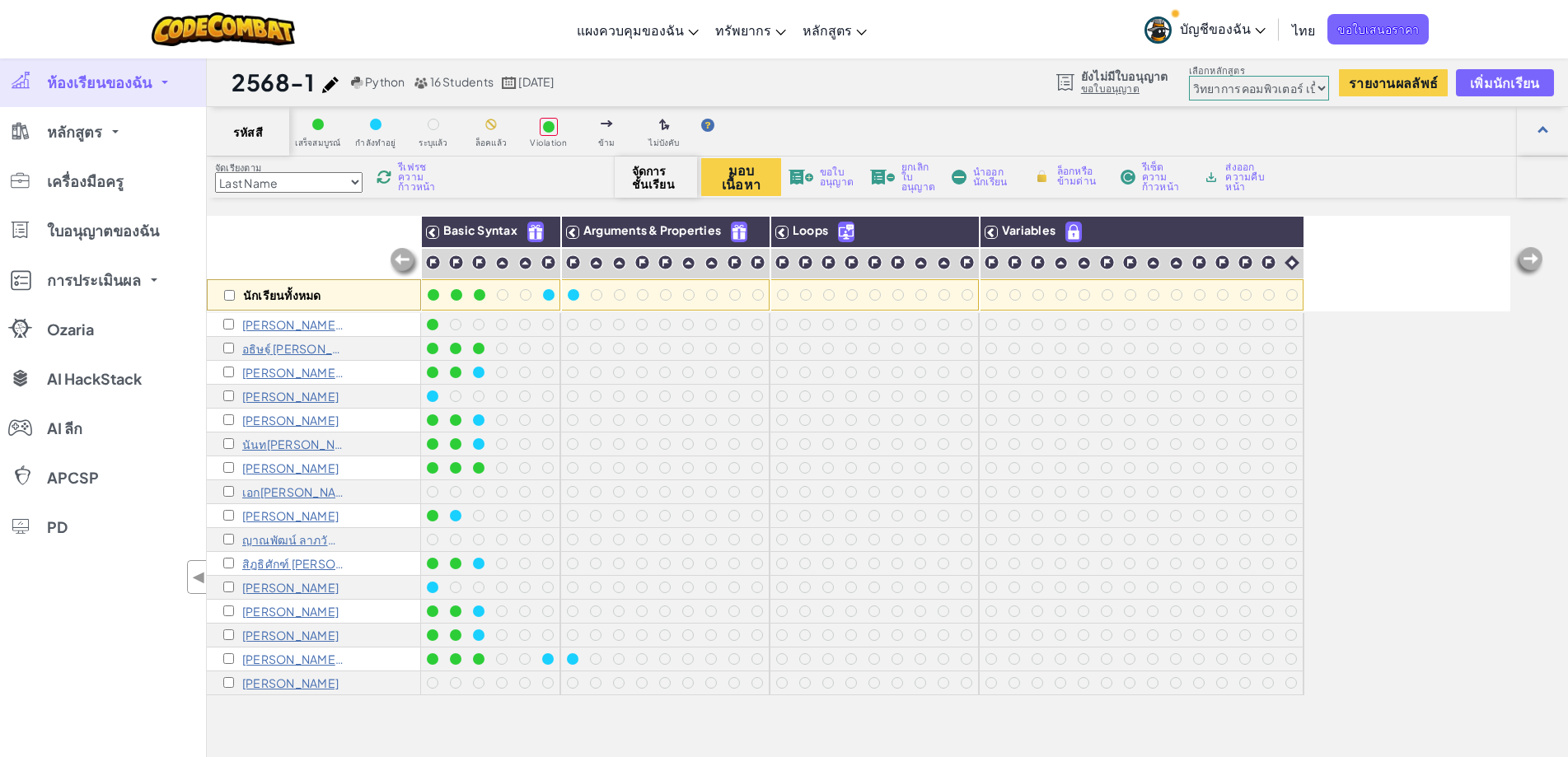
click at [460, 80] on span "16 Students" at bounding box center [462, 81] width 64 height 15
click at [378, 88] on span "Python" at bounding box center [385, 81] width 40 height 15
click at [286, 180] on select "Last Name first Name Progress (High to Low) Progress (Low to Hight)" at bounding box center [288, 182] width 148 height 21
click at [471, 82] on span "16 Students" at bounding box center [462, 81] width 64 height 15
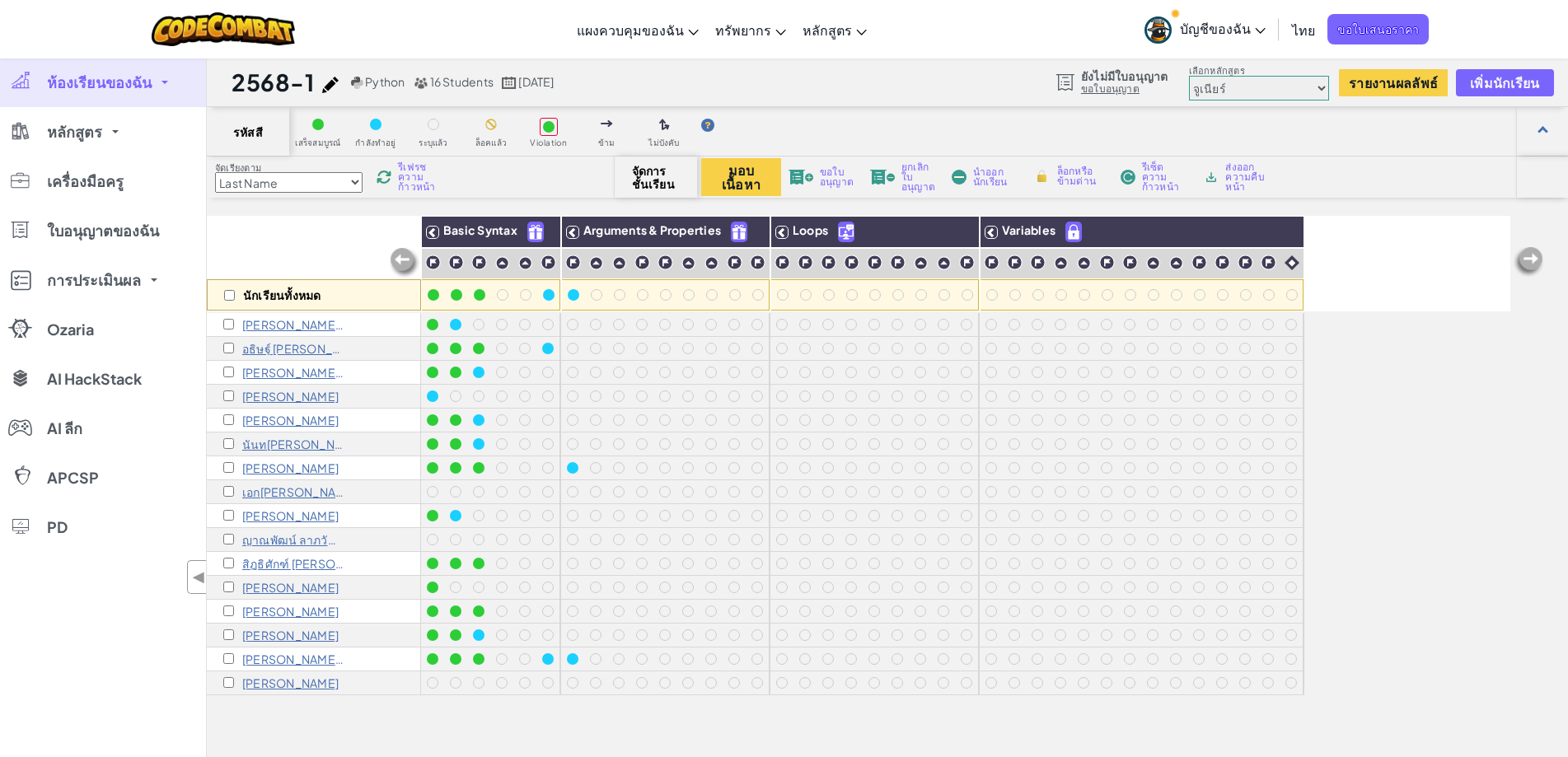
click at [536, 82] on span "[DATE]" at bounding box center [535, 81] width 35 height 15
click at [1293, 86] on select "[PERSON_NAME]เนียร์ วิทยาการคอมพิวเตอร์ เบื้องต้น การพัฒนาเกม 1 การพัฒนาเว็บไซต…" at bounding box center [1259, 88] width 140 height 25
click at [1402, 84] on button "รายงานผลลัพธ์" at bounding box center [1394, 82] width 109 height 27
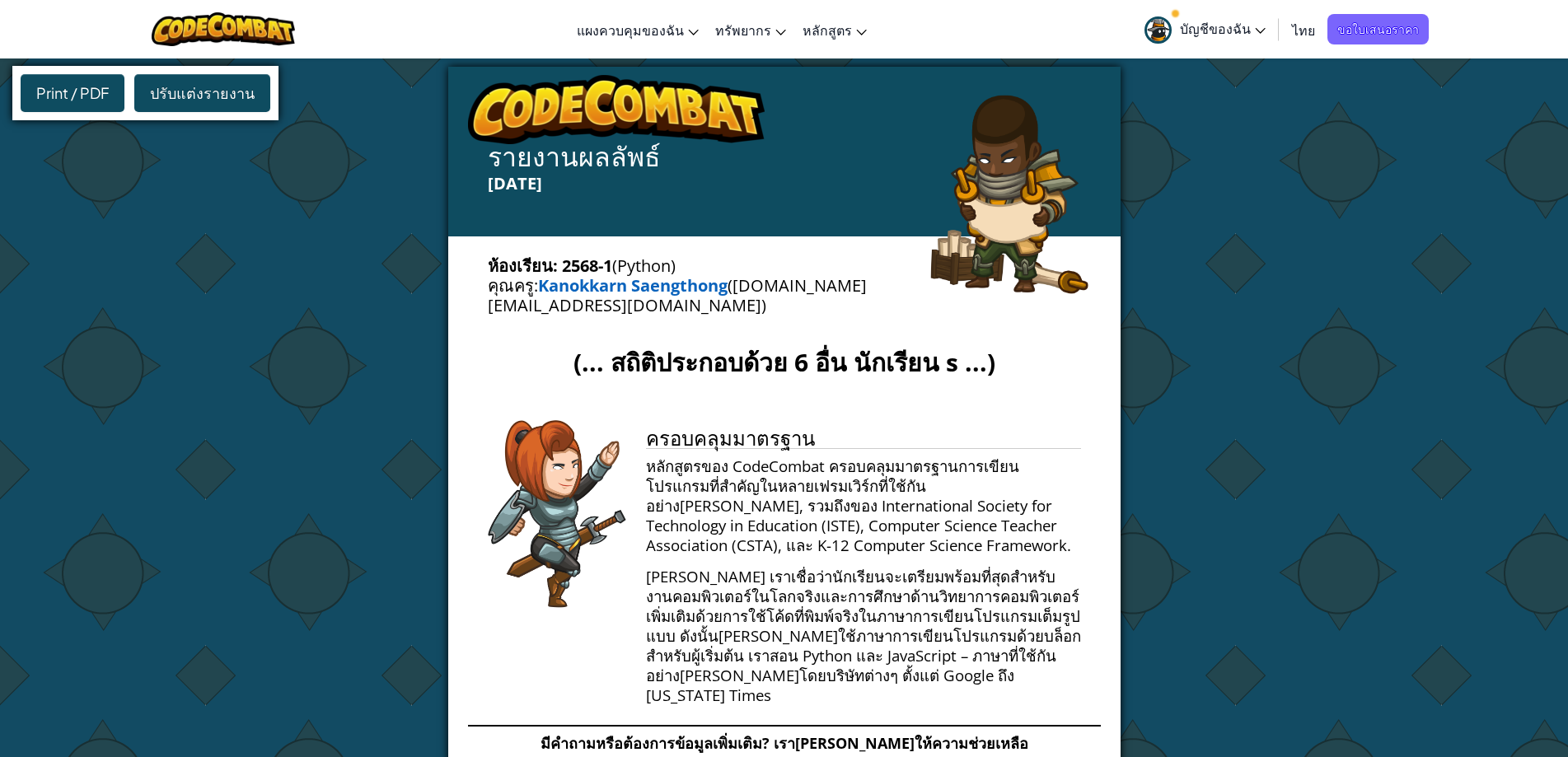
select select "560f1a9f22961295f9427742"
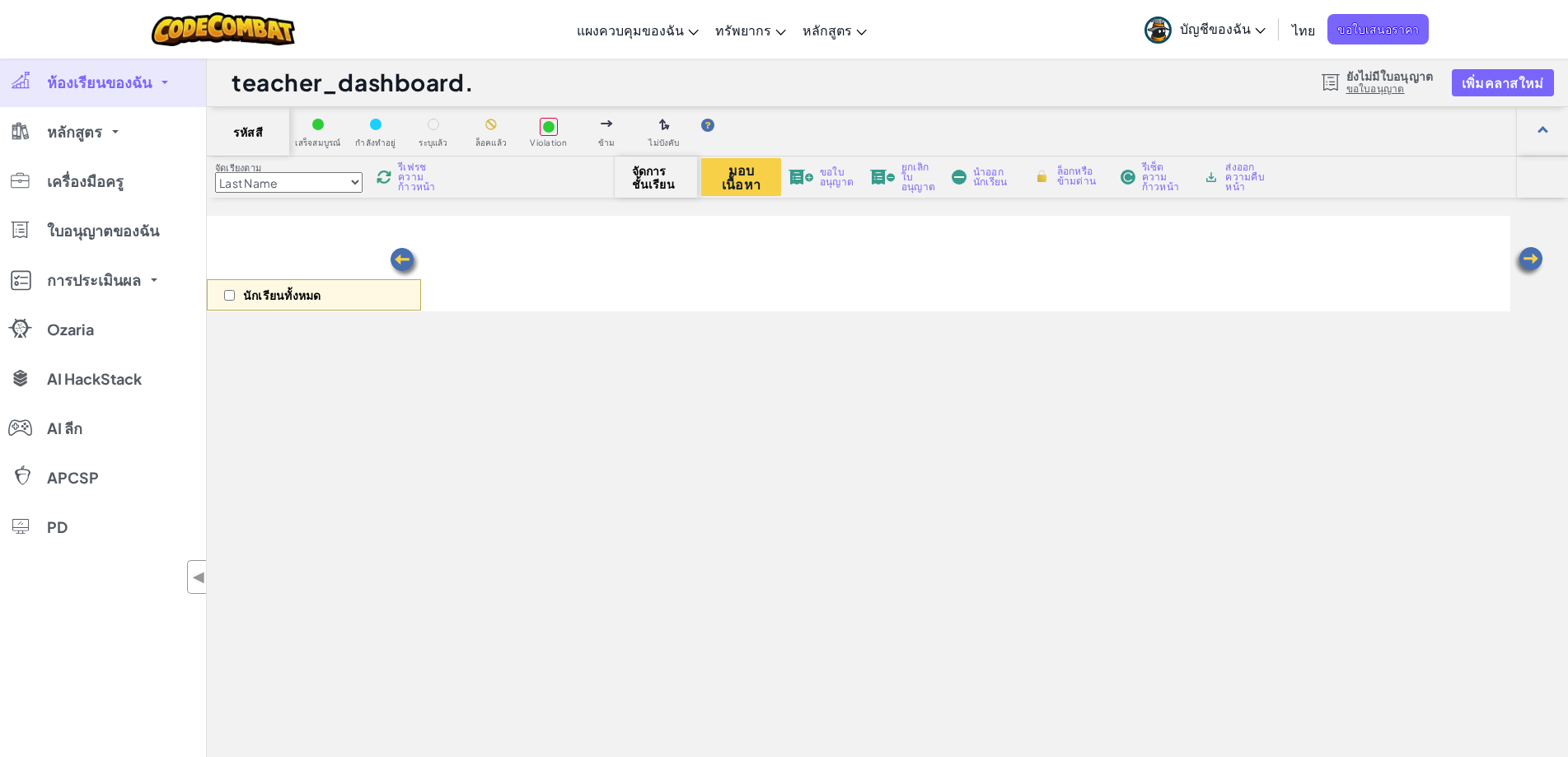
select select "560f1a9f22961295f9427742"
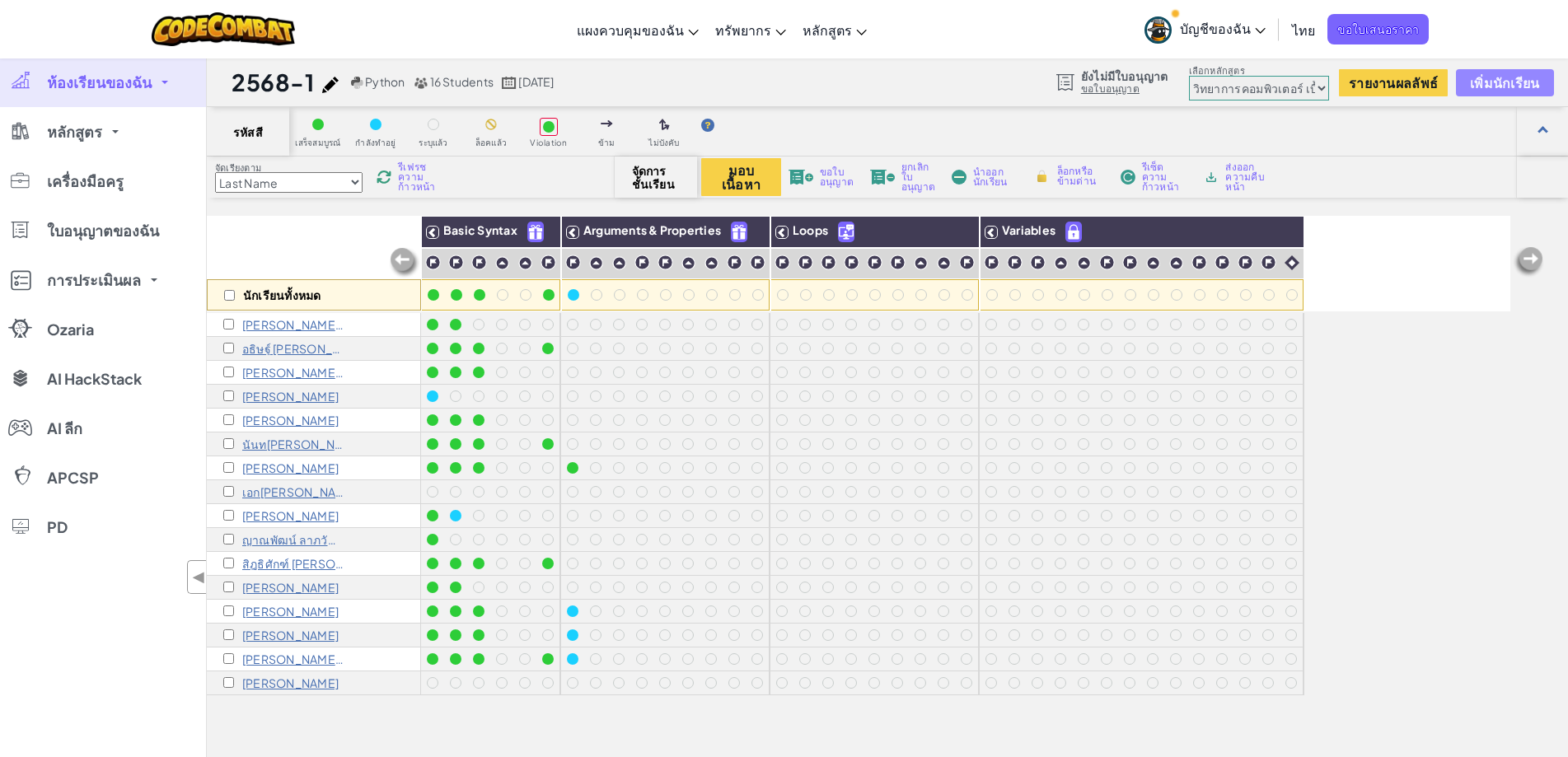
click at [1486, 82] on span "เพิ่มนักเรียน" at bounding box center [1505, 83] width 69 height 14
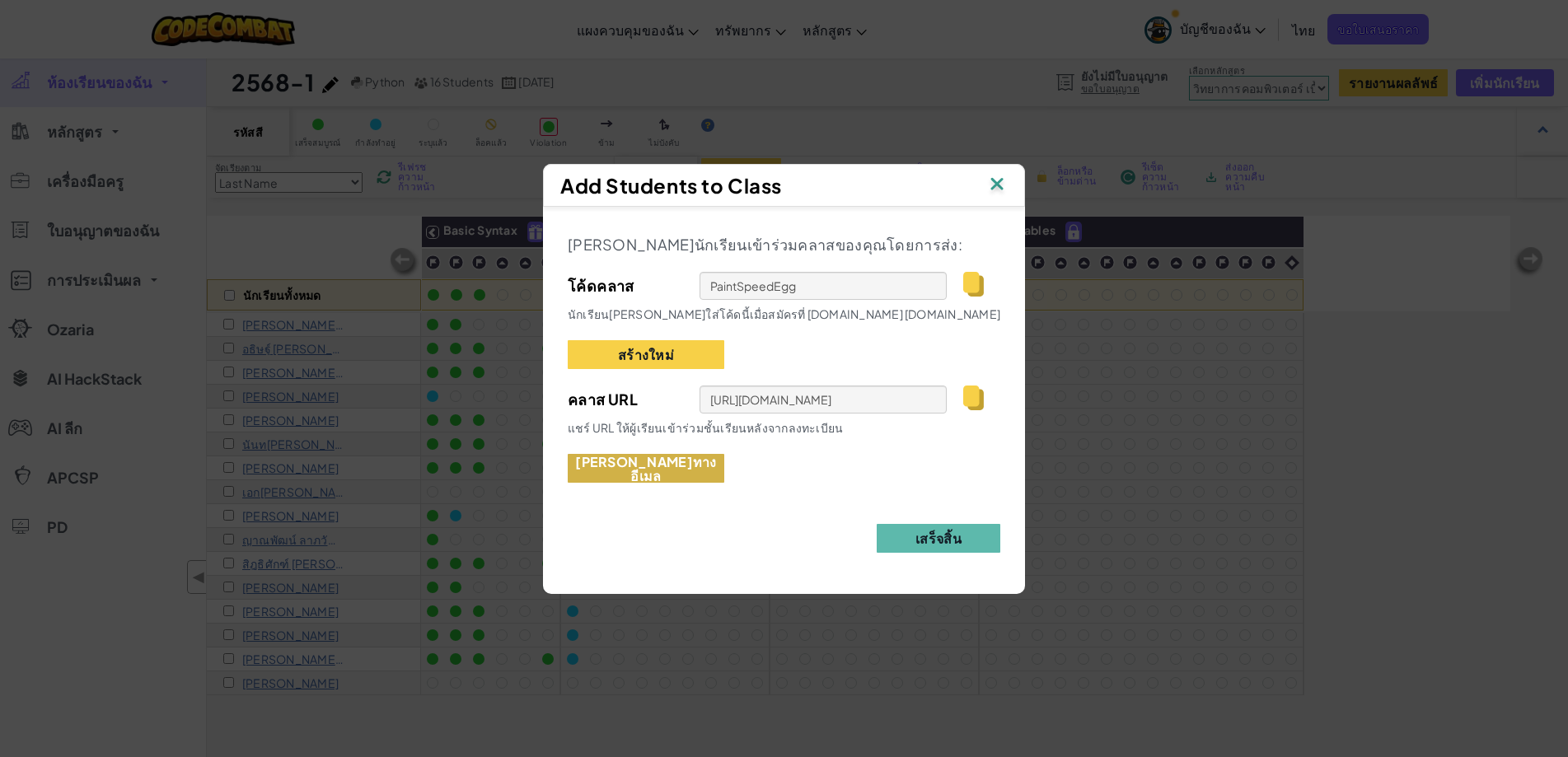
click at [646, 465] on button "เชิญทางอีเมล" at bounding box center [646, 468] width 156 height 28
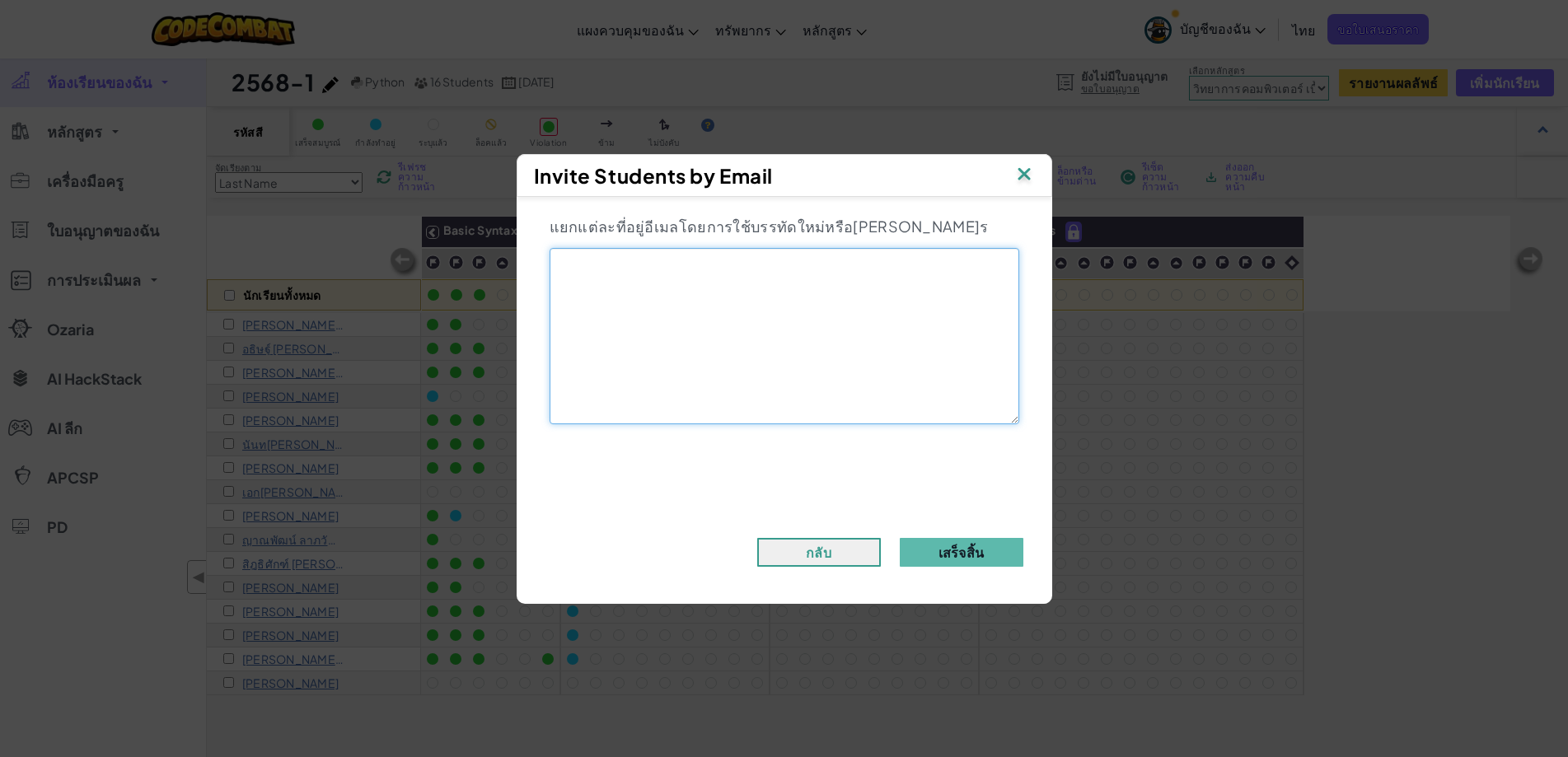
click at [607, 292] on textarea at bounding box center [785, 336] width 470 height 176
paste textarea "@skb.ac.th"
type textarea "41541@skb.ac.th"
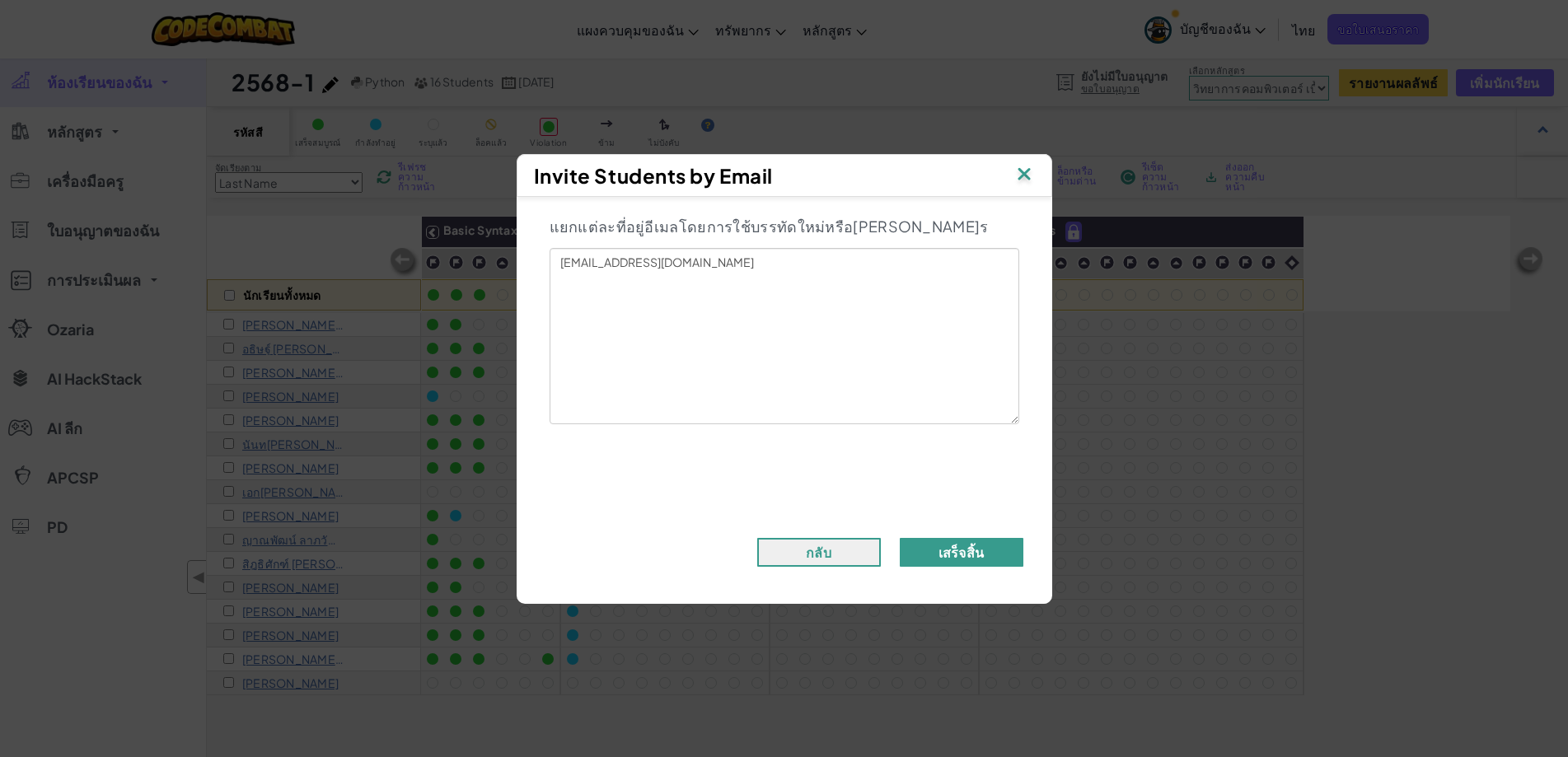
click at [981, 559] on button "เสร็จสิ้น" at bounding box center [961, 552] width 123 height 28
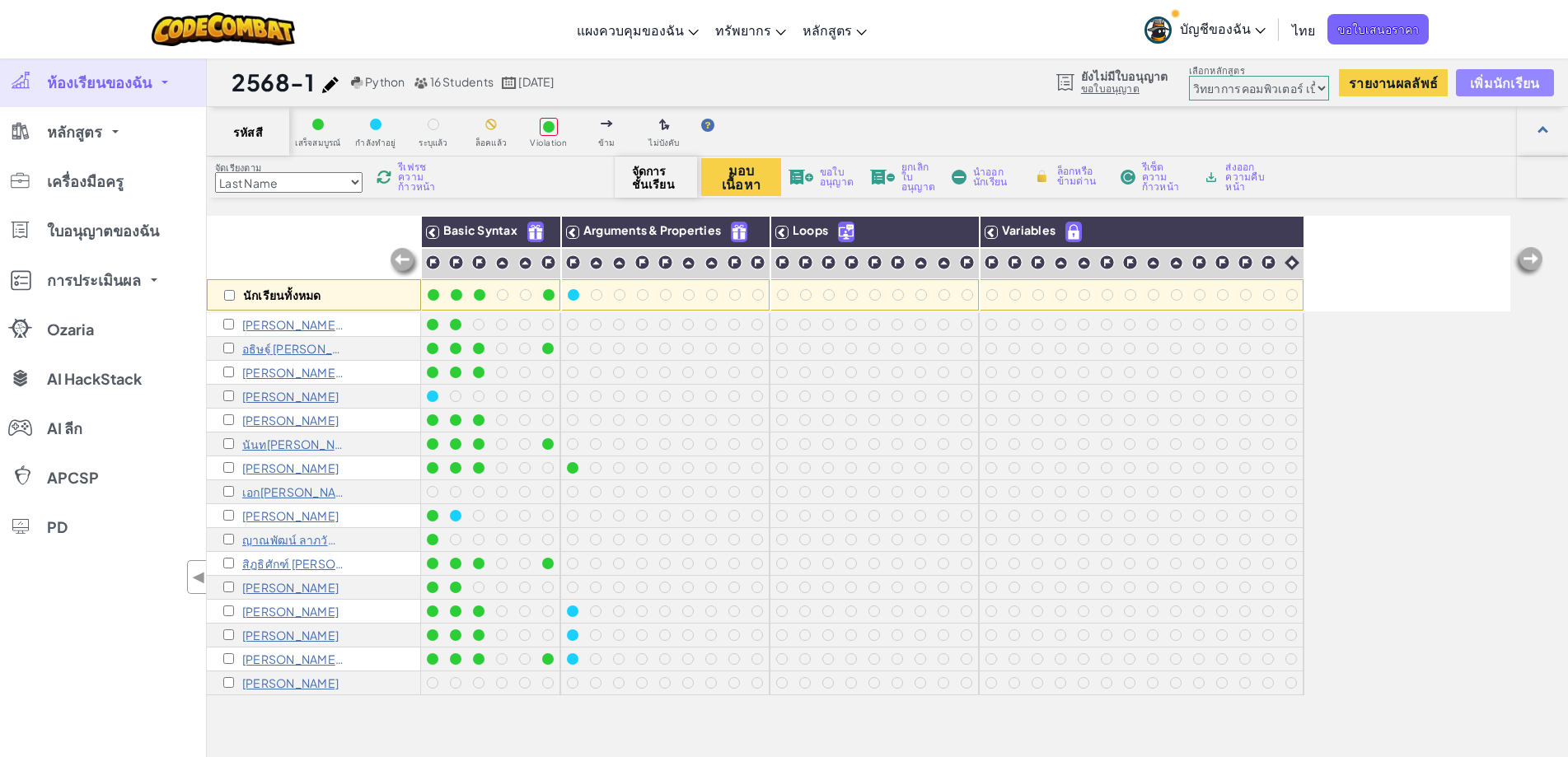
click at [1493, 73] on button "เพิ่มนักเรียน" at bounding box center [1504, 82] width 98 height 27
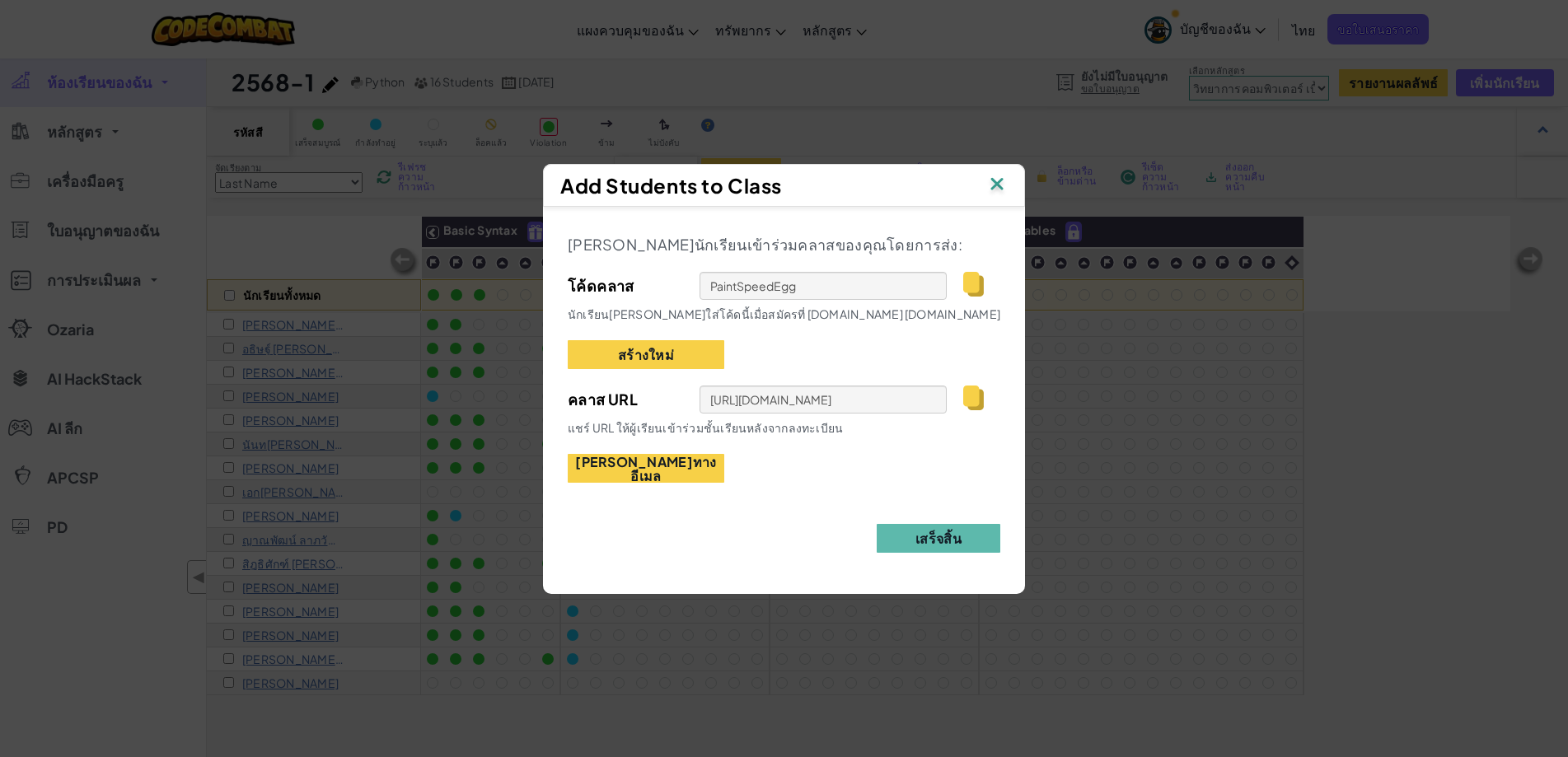
click at [990, 189] on img at bounding box center [996, 185] width 22 height 25
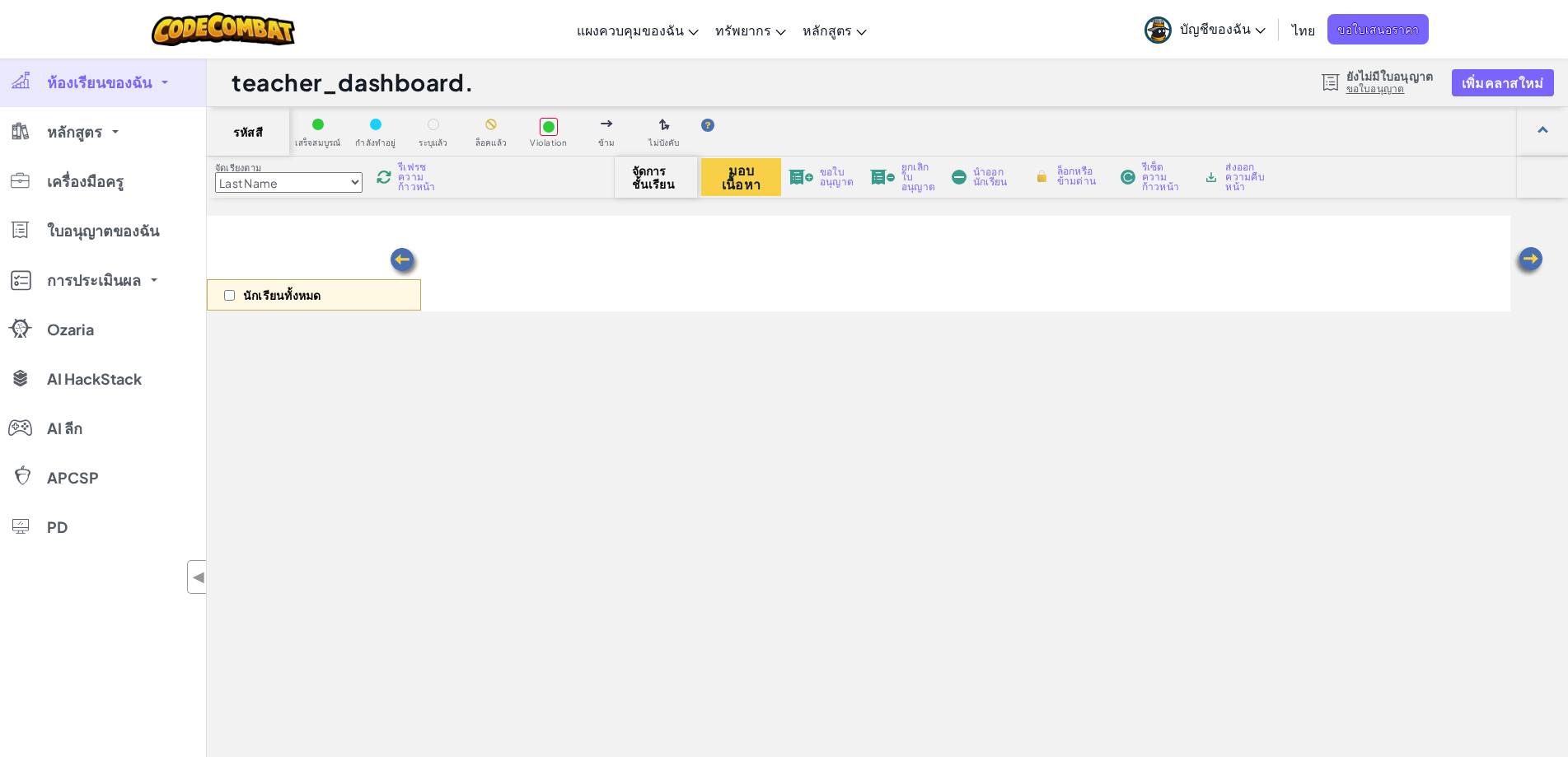
select select "560f1a9f22961295f9427742"
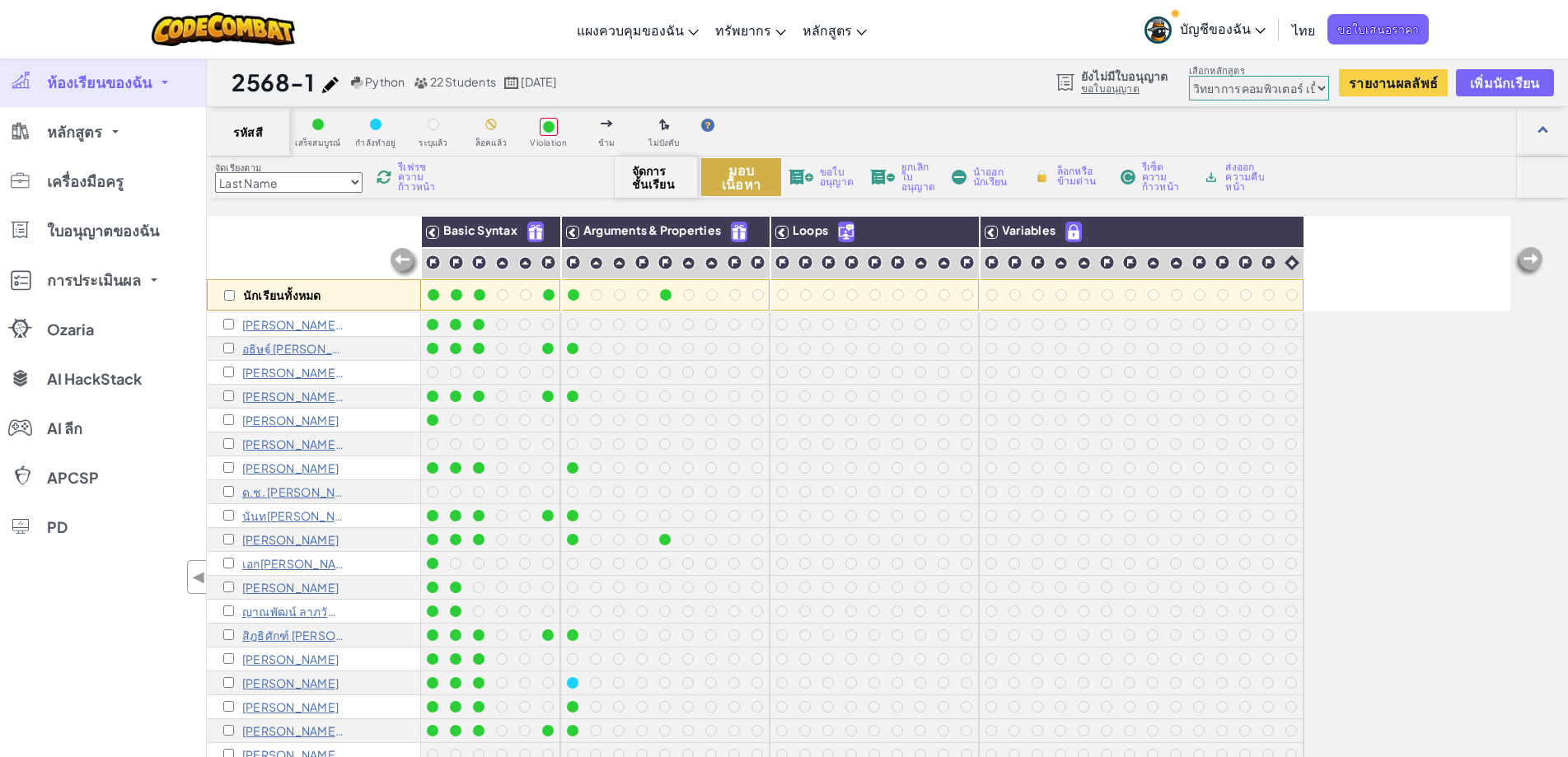
click at [735, 172] on button "มอบเนื้อหา" at bounding box center [741, 177] width 80 height 38
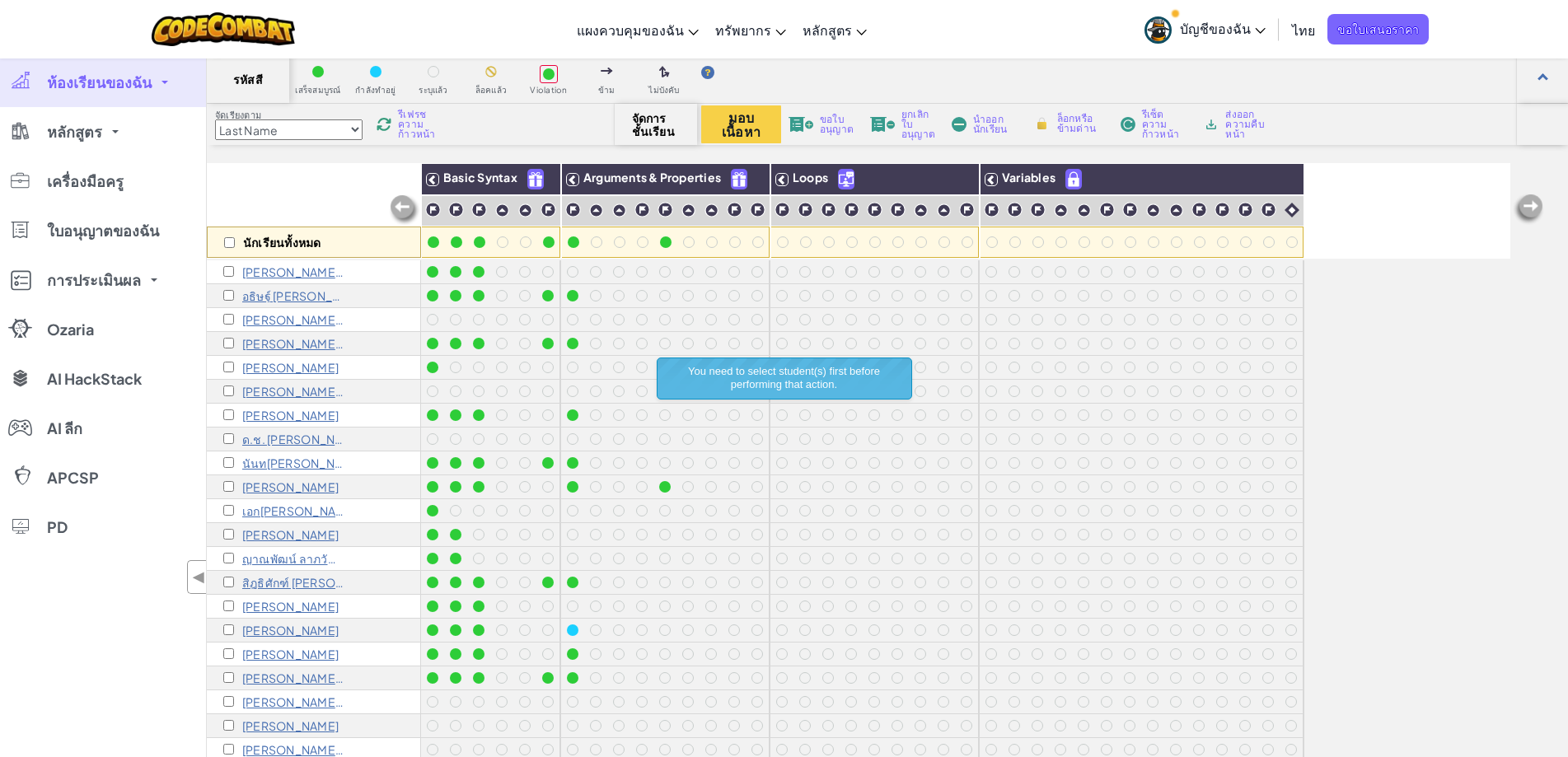
scroll to position [82, 0]
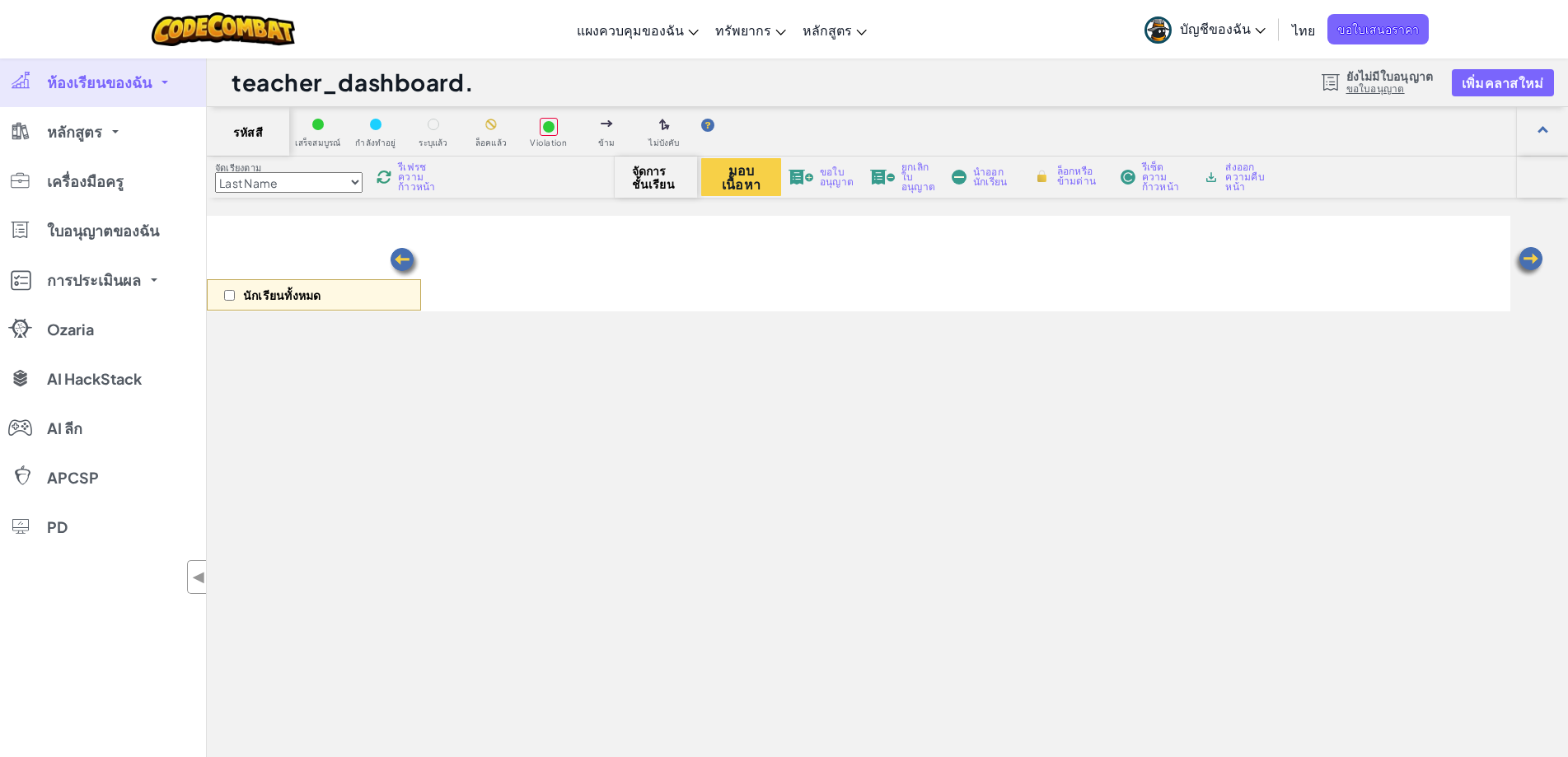
scroll to position [81, 0]
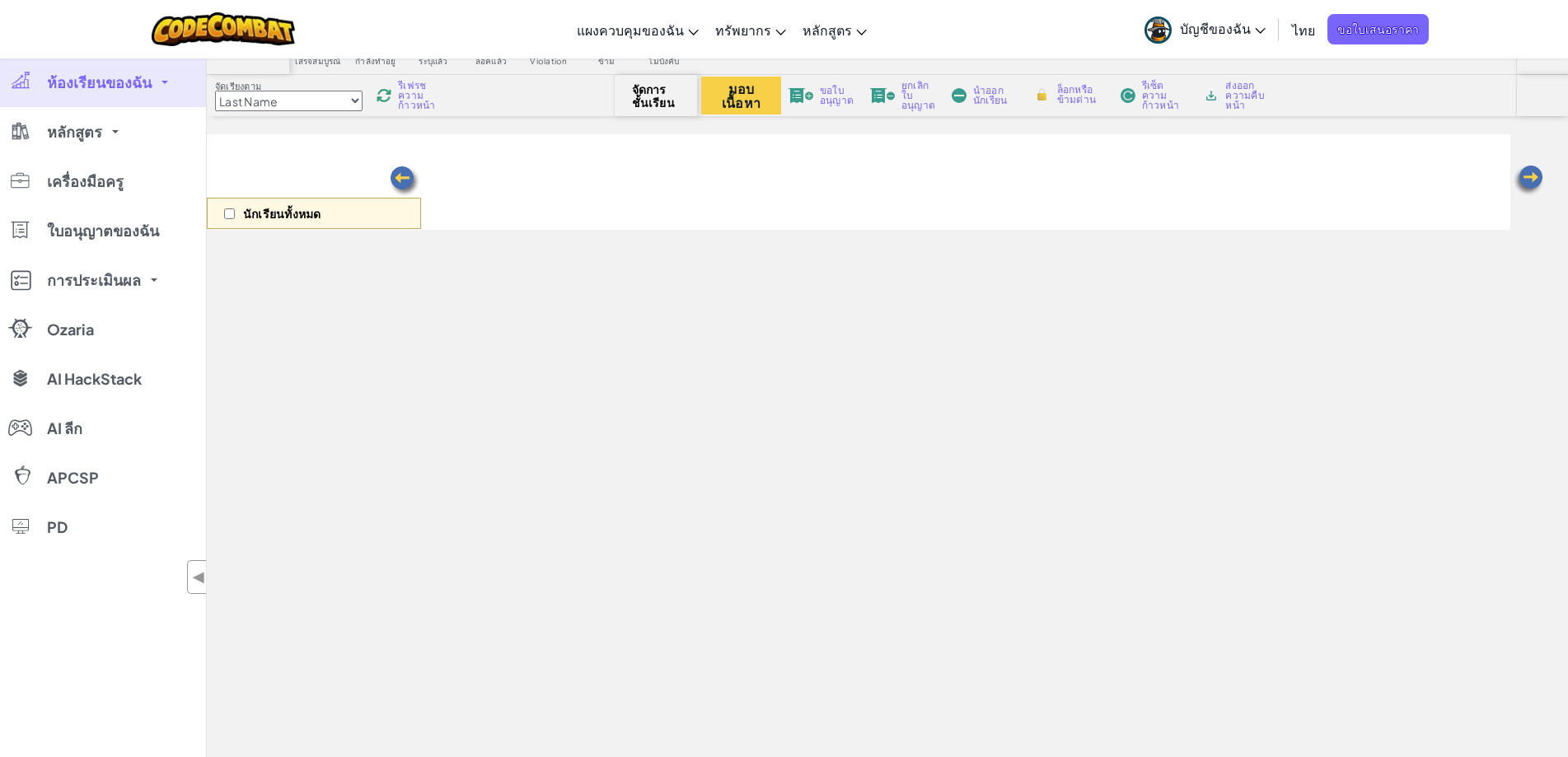
select select "560f1a9f22961295f9427742"
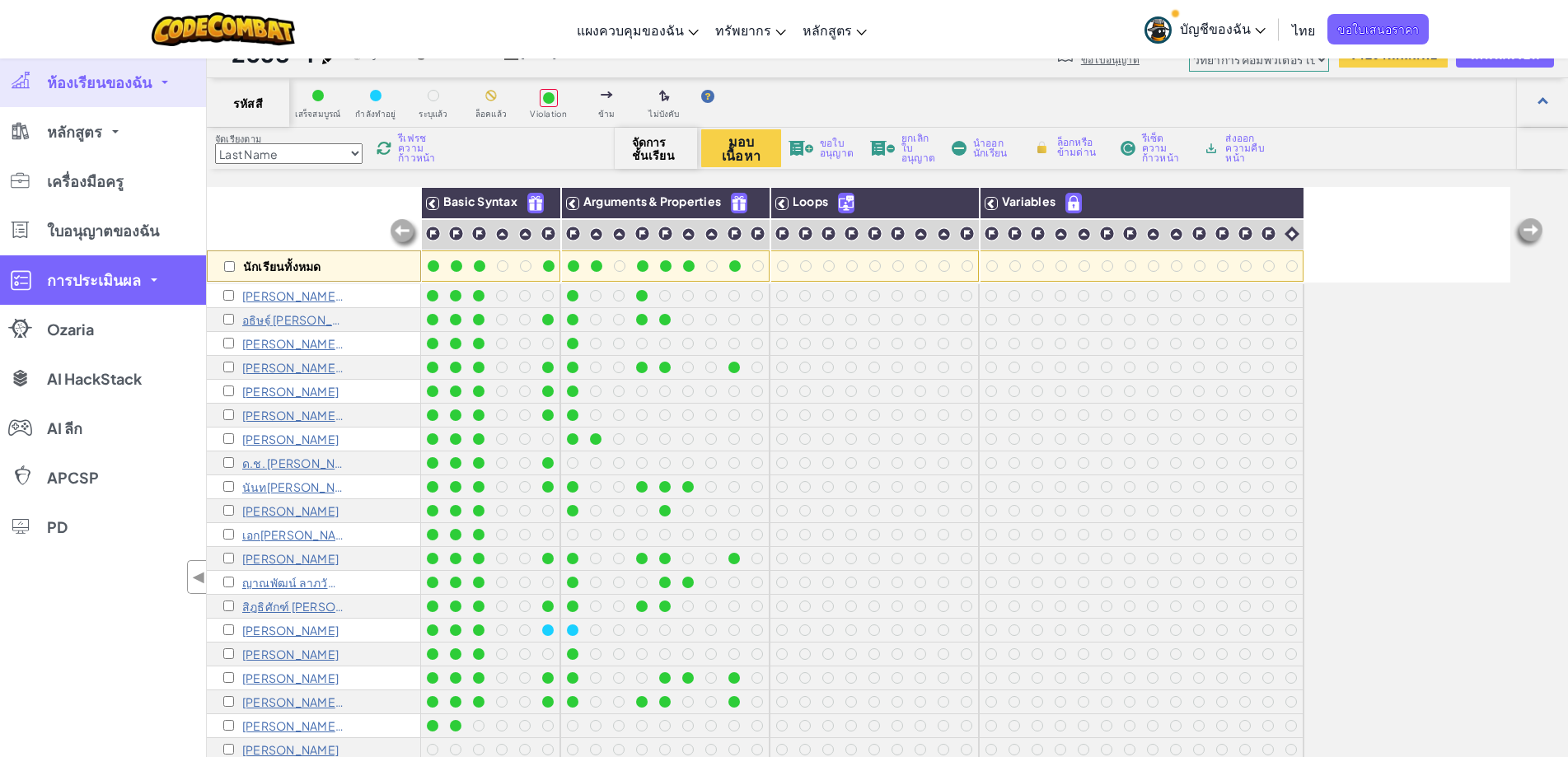
scroll to position [0, 0]
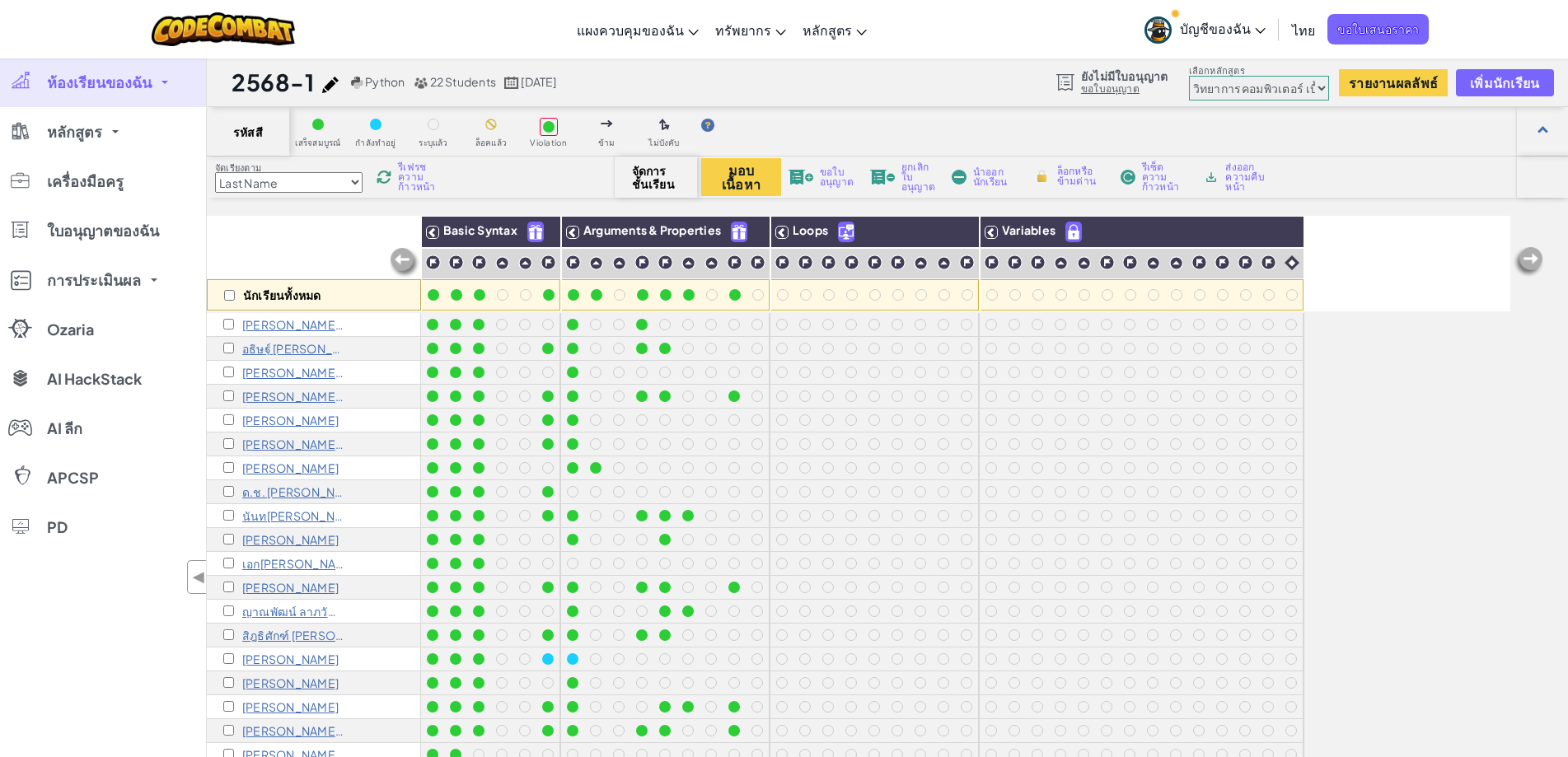
click at [1224, 28] on span "บัญชีของฉัน" at bounding box center [1223, 28] width 85 height 17
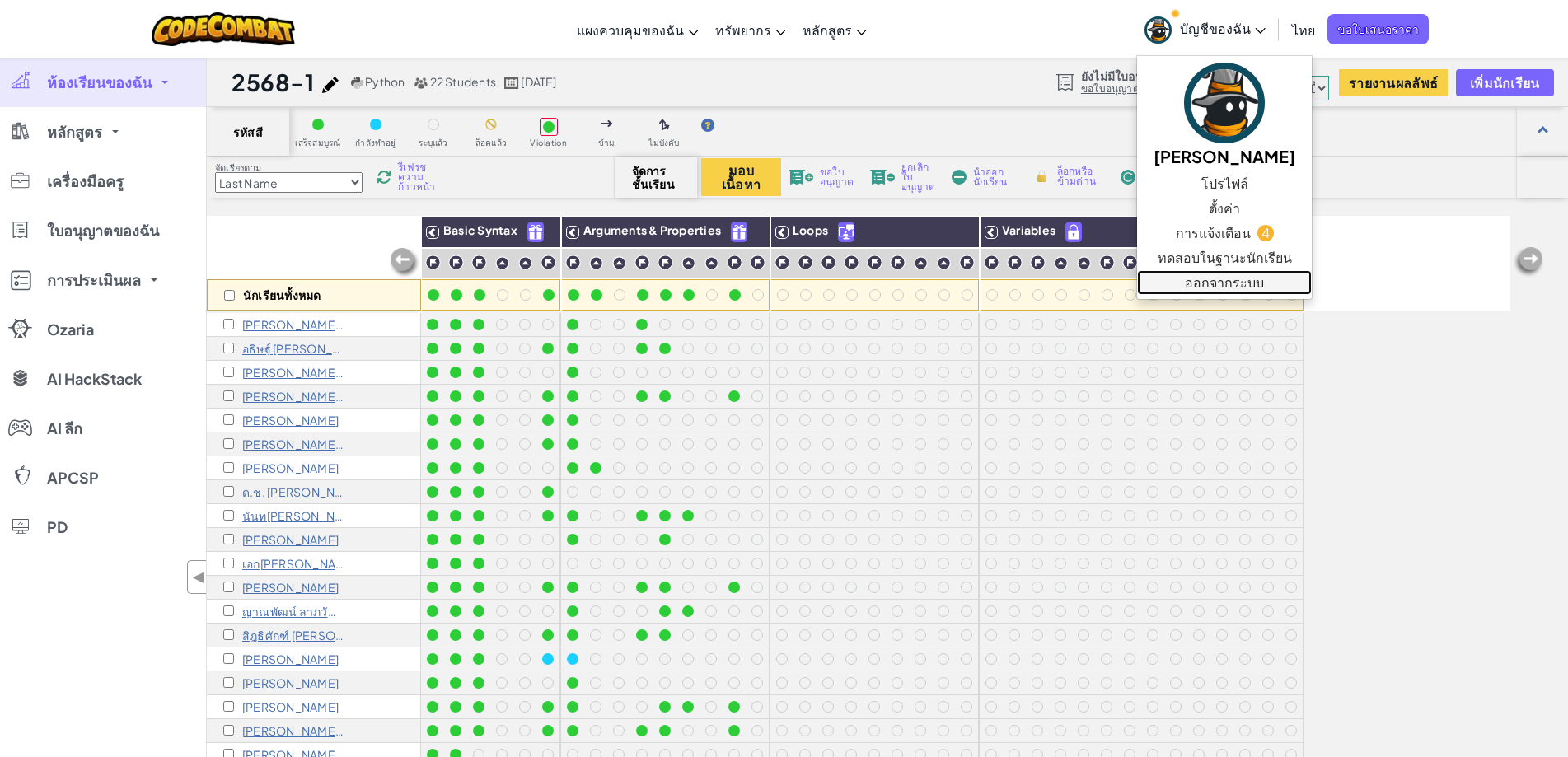
click at [1260, 281] on link "ออกจากระบบ" at bounding box center [1224, 282] width 174 height 25
